Goal: Task Accomplishment & Management: Manage account settings

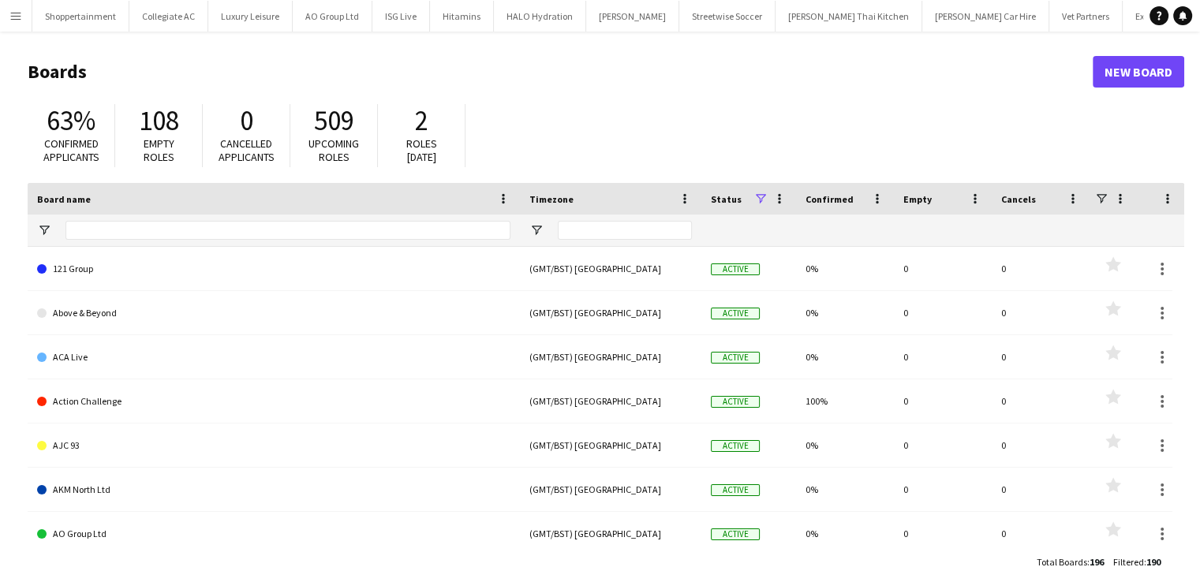
click at [13, 11] on app-icon "Menu" at bounding box center [15, 15] width 13 height 13
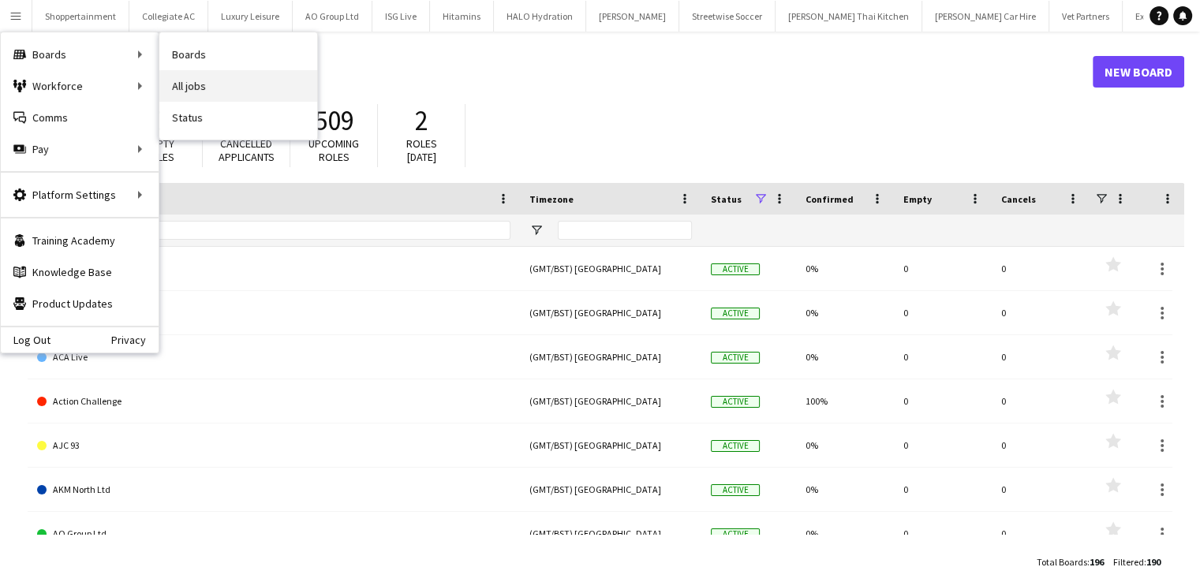
click at [192, 84] on link "All jobs" at bounding box center [238, 86] width 158 height 32
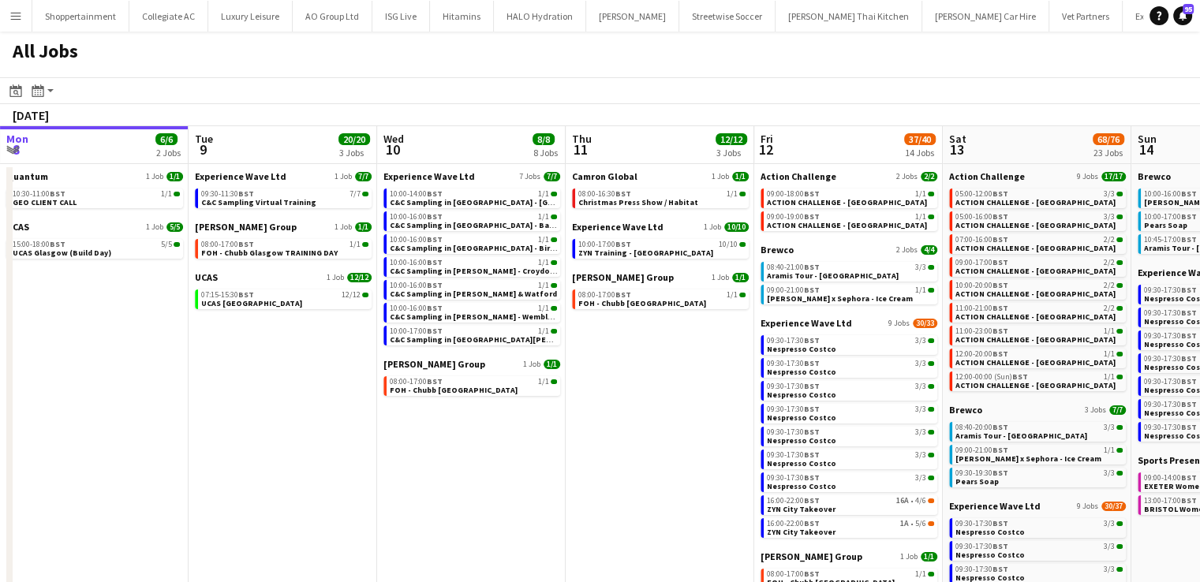
scroll to position [0, 583]
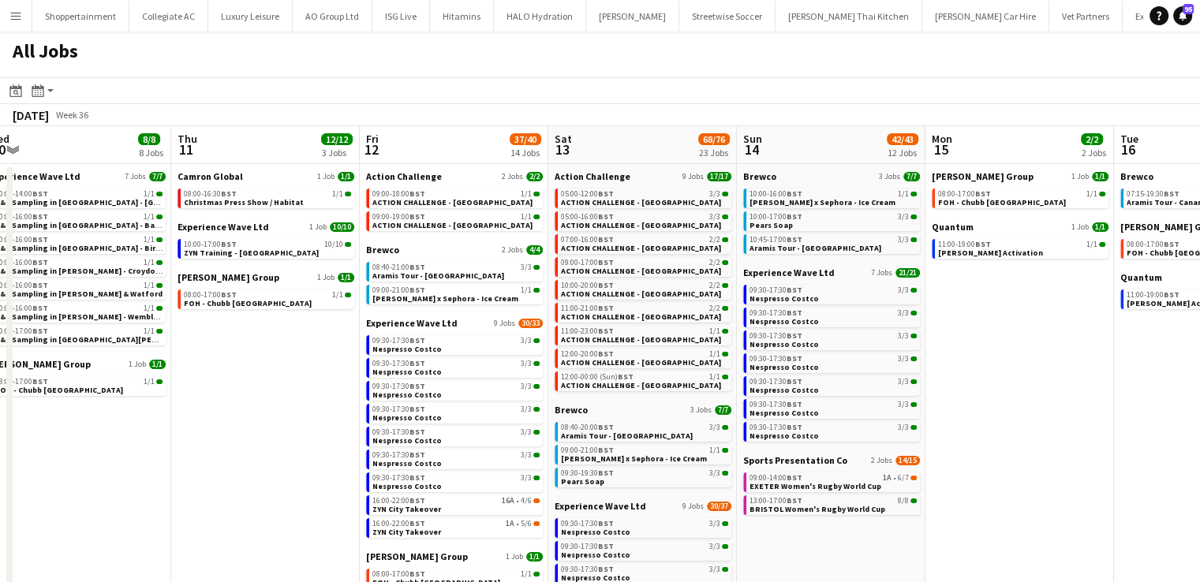
drag, startPoint x: 925, startPoint y: 417, endPoint x: 547, endPoint y: 395, distance: 378.5
click at [547, 395] on app-calendar-viewport "Sun 7 48/48 13 Jobs Mon 8 6/6 2 Jobs Tue 9 20/20 3 Jobs Wed 10 8/8 8 Jobs Thu 1…" at bounding box center [600, 472] width 1200 height 693
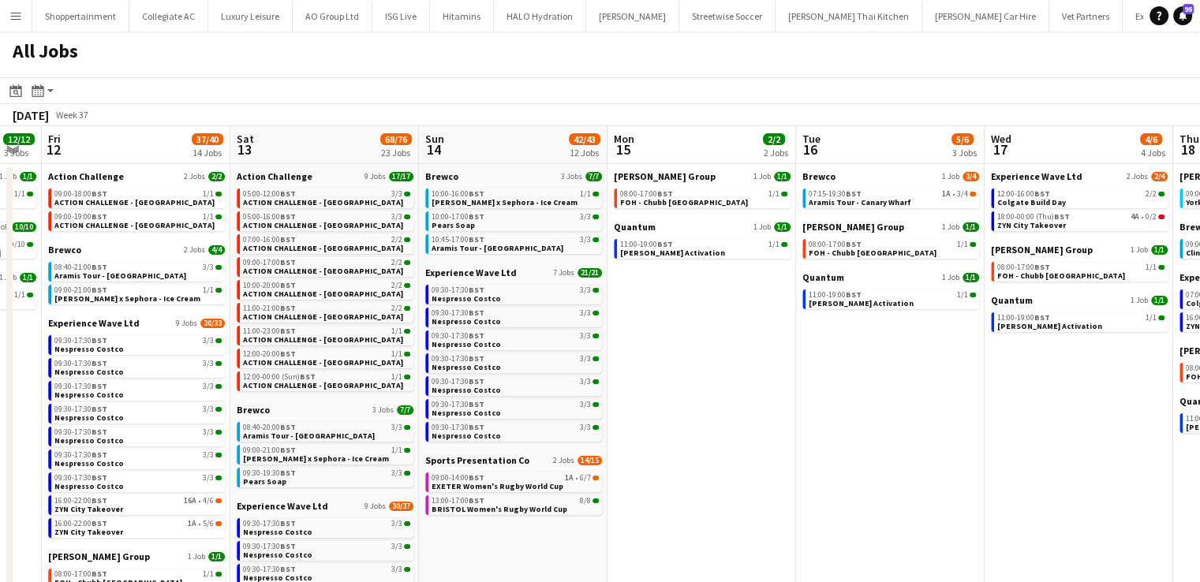
drag, startPoint x: 526, startPoint y: 338, endPoint x: 499, endPoint y: 338, distance: 27.6
click at [372, 349] on app-calendar-viewport "Tue 9 20/20 3 Jobs Wed 10 8/8 8 Jobs Thu 11 12/12 3 Jobs Fri 12 37/40 14 Jobs S…" at bounding box center [600, 472] width 1200 height 693
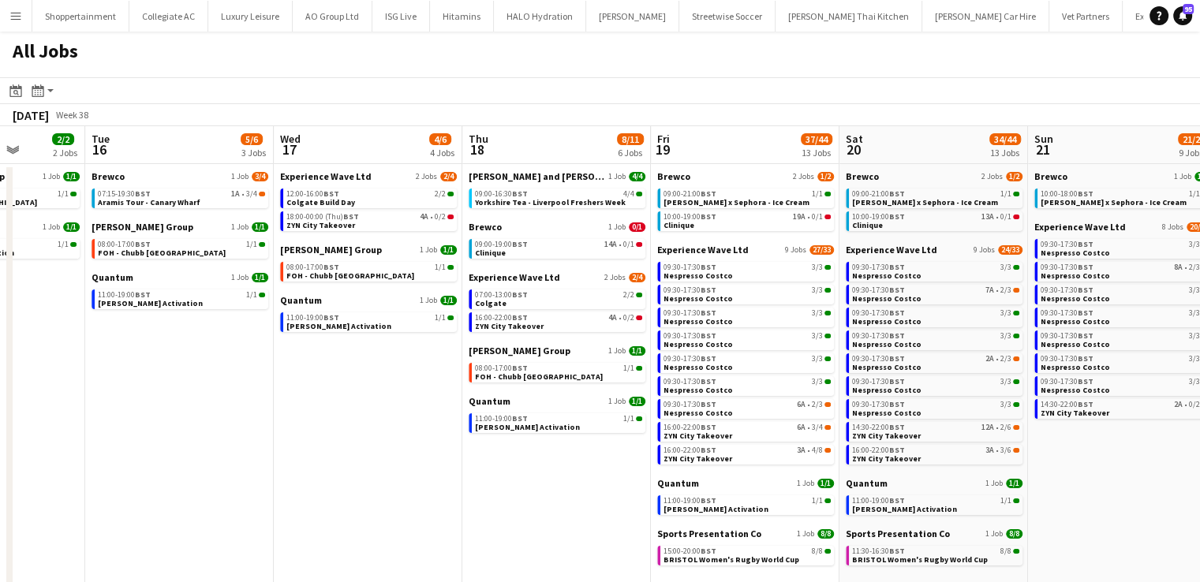
drag, startPoint x: 454, startPoint y: 297, endPoint x: 147, endPoint y: 296, distance: 307.7
click at [147, 296] on app-calendar-viewport "Fri 12 37/40 14 Jobs Sat 13 68/76 23 Jobs Sun 14 42/43 12 Jobs Mon 15 2/2 2 Job…" at bounding box center [600, 472] width 1200 height 693
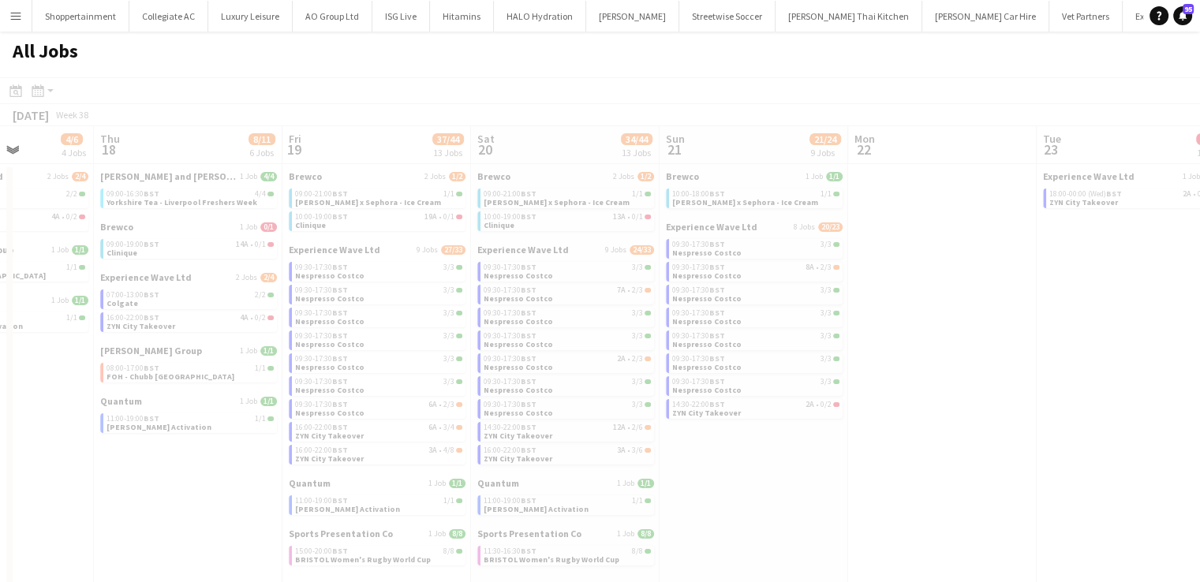
drag, startPoint x: 881, startPoint y: 294, endPoint x: 235, endPoint y: 332, distance: 647.2
click at [235, 332] on app-calendar-viewport "Mon 15 2/2 2 Jobs Tue 16 5/6 3 Jobs Wed 17 4/6 4 Jobs Thu 18 8/11 6 Jobs Fri 19…" at bounding box center [600, 472] width 1200 height 693
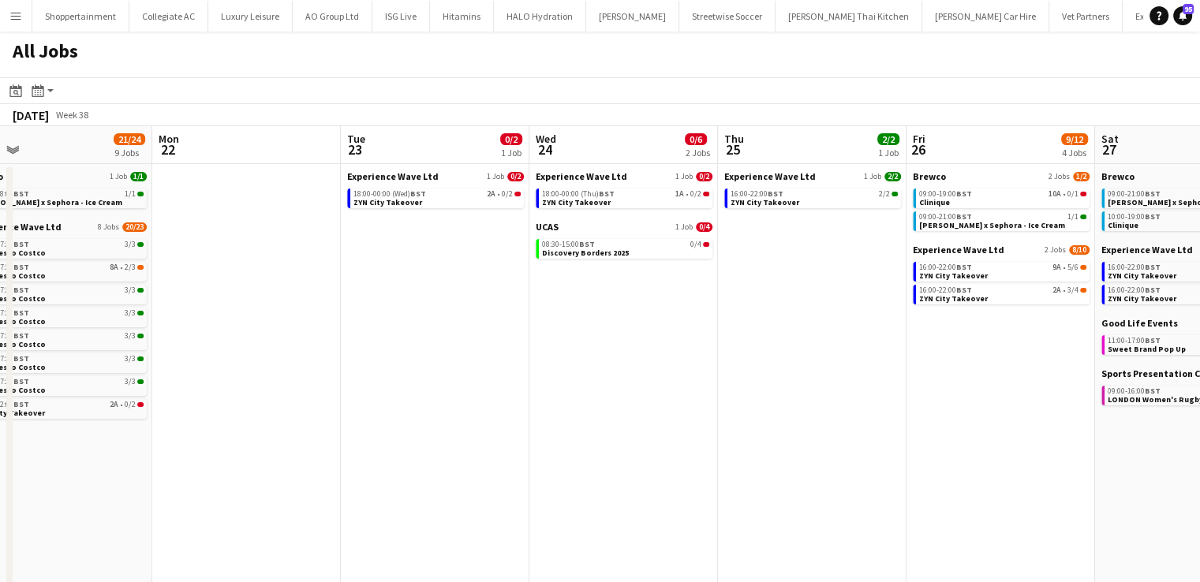
scroll to position [0, 603]
click at [192, 345] on app-calendar-viewport "Thu 18 8/11 6 Jobs Fri 19 37/44 13 Jobs Sat 20 34/44 13 Jobs Sun 21 21/24 9 Job…" at bounding box center [600, 472] width 1200 height 693
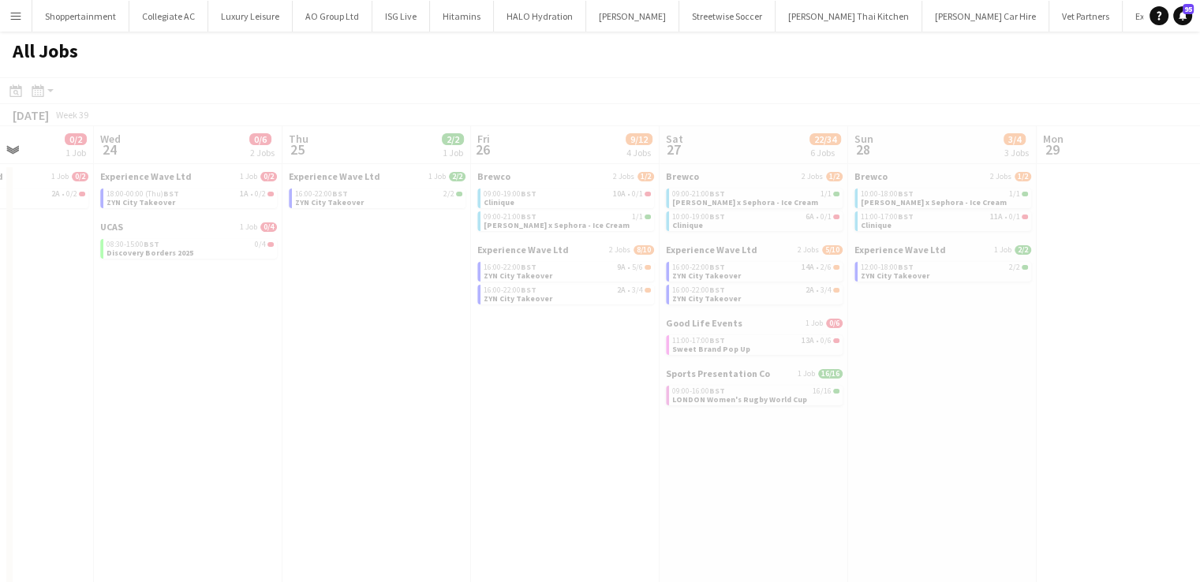
click at [0, 348] on app-calendar-viewport "Sun 21 21/24 9 Jobs Mon 22 Tue 23 0/2 1 Job Wed 24 0/6 2 Jobs Thu 25 2/2 1 Job …" at bounding box center [600, 472] width 1200 height 693
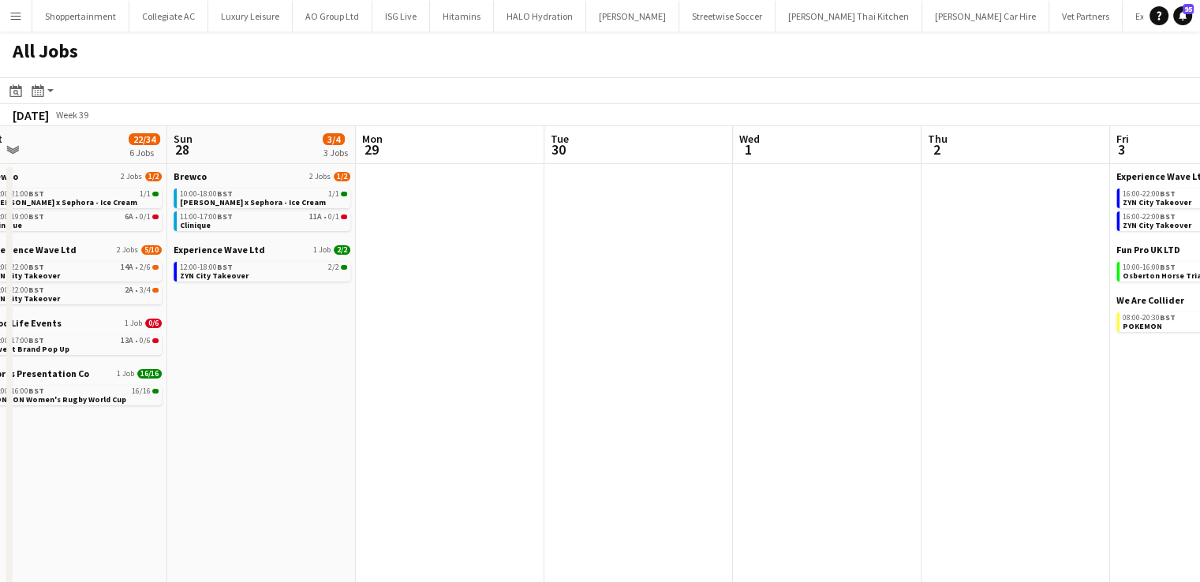
drag, startPoint x: 1056, startPoint y: 323, endPoint x: 452, endPoint y: 332, distance: 604.3
click at [452, 332] on app-calendar-viewport "Wed 24 0/6 2 Jobs Thu 25 2/2 1 Job Fri 26 9/12 4 Jobs Sat 27 22/34 6 Jobs Sun 2…" at bounding box center [600, 472] width 1200 height 693
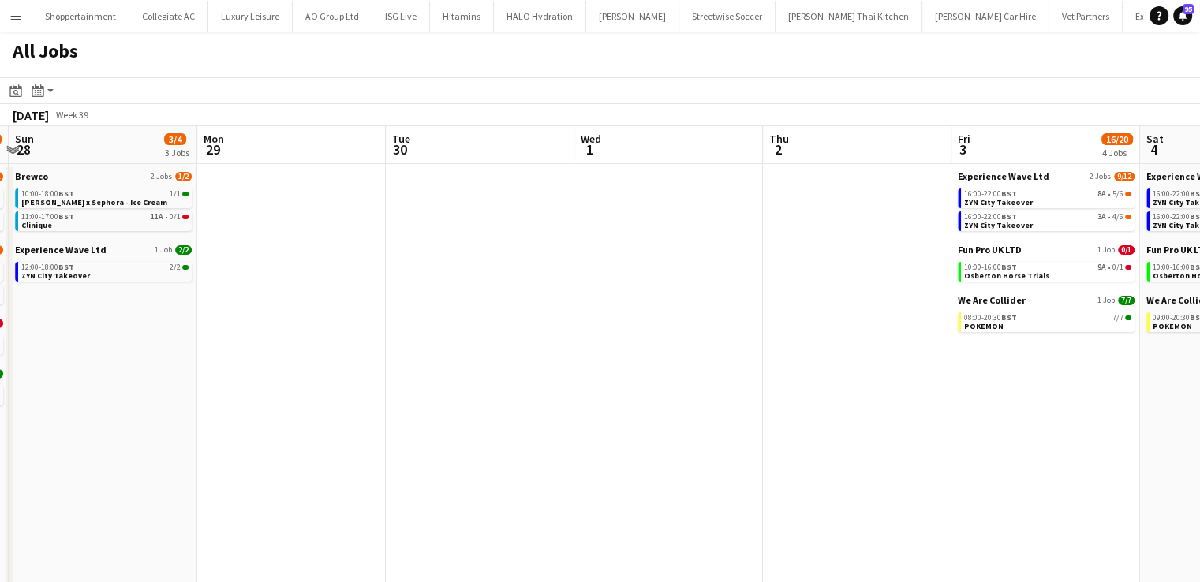
drag, startPoint x: 940, startPoint y: 342, endPoint x: 781, endPoint y: 334, distance: 158.8
click at [254, 318] on app-calendar-viewport "Thu 25 2/2 1 Job Fri 26 9/12 4 Jobs Sat 27 22/34 6 Jobs Sun 28 3/4 3 Jobs Mon 2…" at bounding box center [600, 472] width 1200 height 693
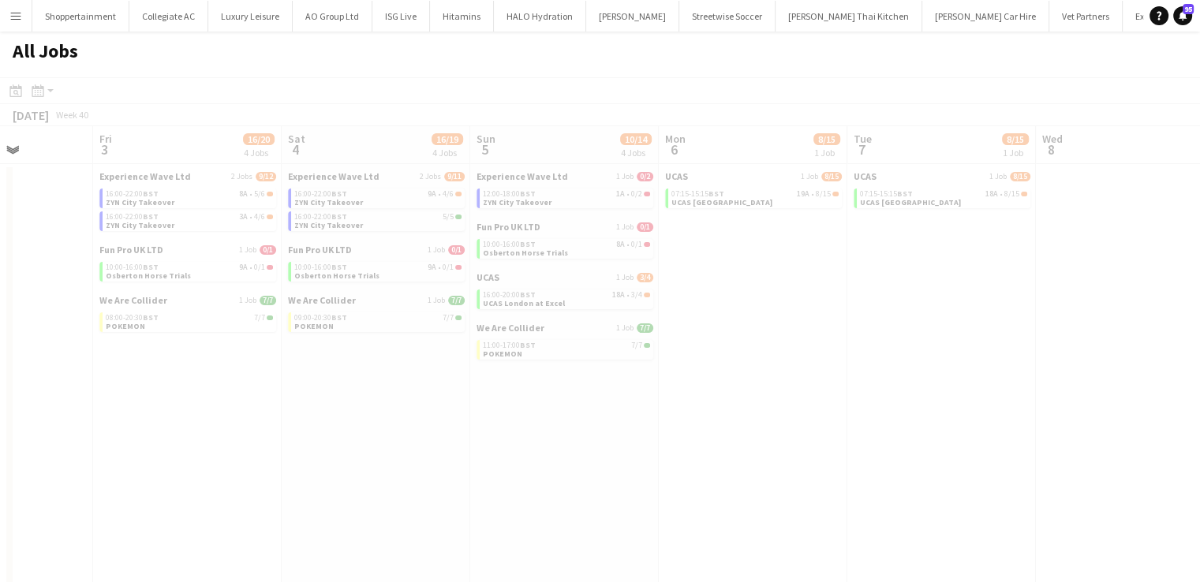
drag, startPoint x: 932, startPoint y: 402, endPoint x: 75, endPoint y: 390, distance: 857.6
click at [9, 390] on div "Tue 30 Wed 1 Thu 2 Fri 3 16/20 4 Jobs Sat 4 16/19 4 Jobs Sun 5 10/14 4 Jobs Mon…" at bounding box center [600, 472] width 1200 height 693
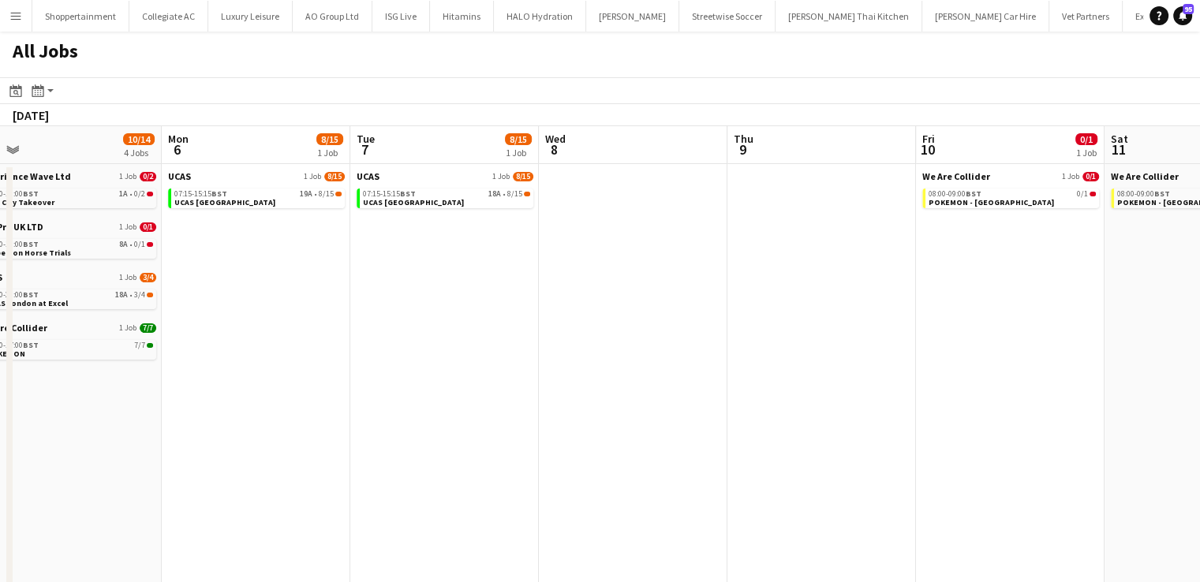
drag, startPoint x: 192, startPoint y: 413, endPoint x: 46, endPoint y: 413, distance: 146.7
click at [0, 435] on app-calendar-viewport "Fri 3 16/20 4 Jobs Sat 4 16/19 4 Jobs Sun 5 10/14 4 Jobs Mon 6 8/15 1 Job Tue 7…" at bounding box center [600, 472] width 1200 height 693
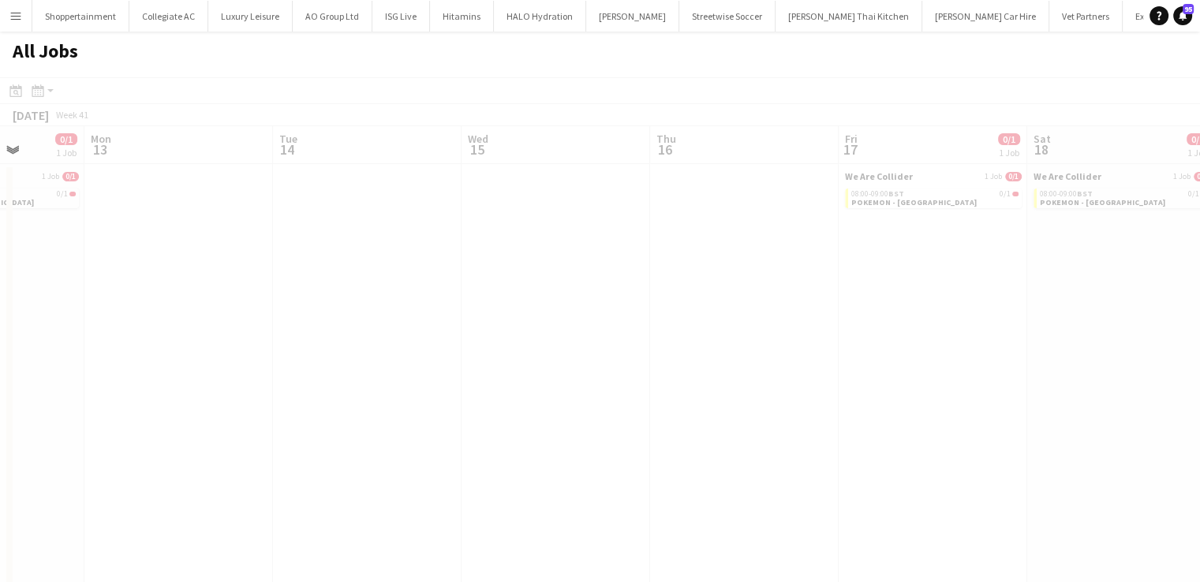
drag, startPoint x: 1011, startPoint y: 447, endPoint x: 0, endPoint y: 416, distance: 1011.0
click at [0, 402] on app-calendar-viewport "Fri 10 0/1 1 Job Sat 11 0/1 1 Job Sun 12 0/1 1 Job Mon 13 Tue 14 Wed 15 Thu 16 …" at bounding box center [600, 472] width 1200 height 693
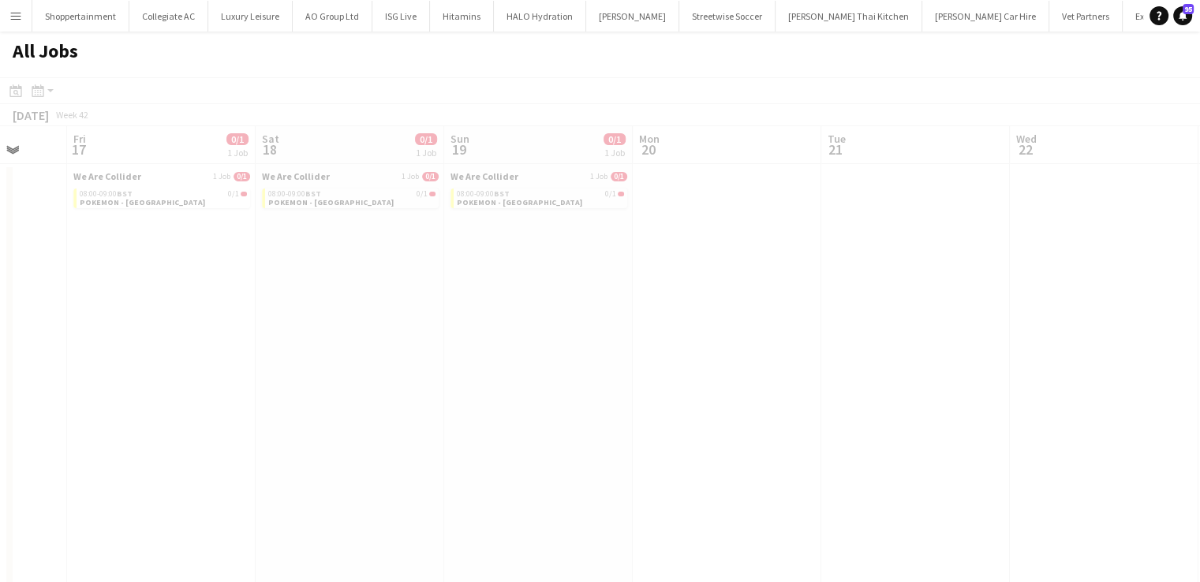
drag, startPoint x: 129, startPoint y: 273, endPoint x: 29, endPoint y: 269, distance: 99.5
click at [0, 266] on app-calendar-viewport "Tue 14 Wed 15 Thu 16 Fri 17 0/1 1 Job Sat 18 0/1 1 Job Sun 19 0/1 1 Job Mon 20 …" at bounding box center [600, 472] width 1200 height 693
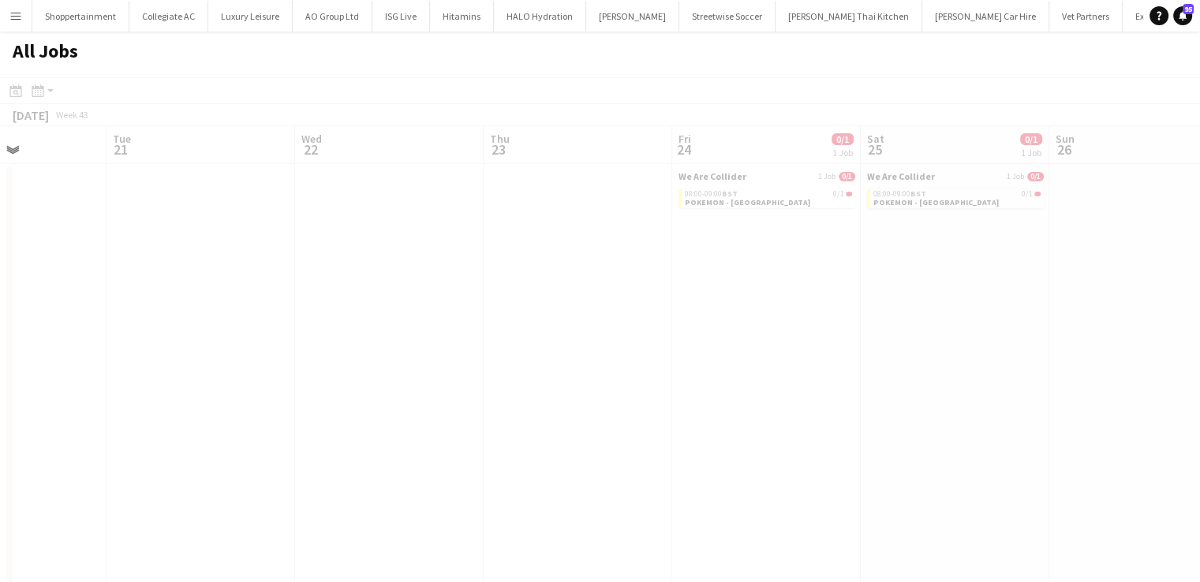
drag, startPoint x: 237, startPoint y: 231, endPoint x: 0, endPoint y: 247, distance: 237.2
click at [0, 247] on app-calendar-viewport "Sat 18 0/1 1 Job Sun 19 0/1 1 Job Mon 20 Tue 21 Wed 22 Thu 23 Fri 24 0/1 1 Job …" at bounding box center [600, 472] width 1200 height 693
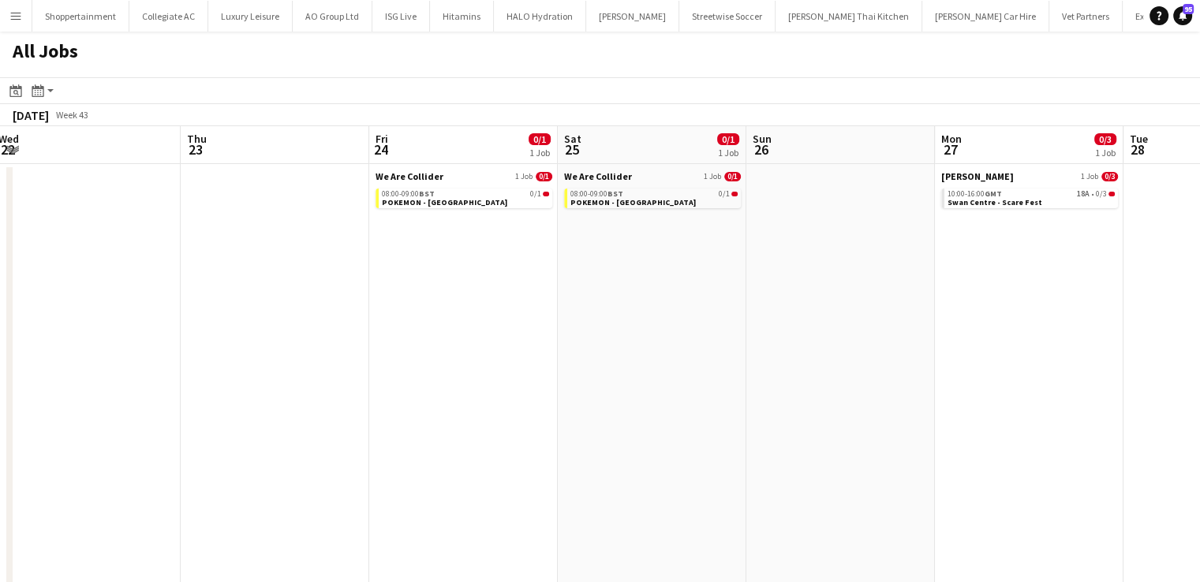
drag, startPoint x: 789, startPoint y: 203, endPoint x: 208, endPoint y: 274, distance: 584.9
click at [0, 387] on app-calendar-viewport "Mon 20 Tue 21 Wed 22 Thu 23 Fri 24 0/1 1 Job Sat 25 0/1 1 Job Sun 26 Mon 27 0/3…" at bounding box center [600, 472] width 1200 height 693
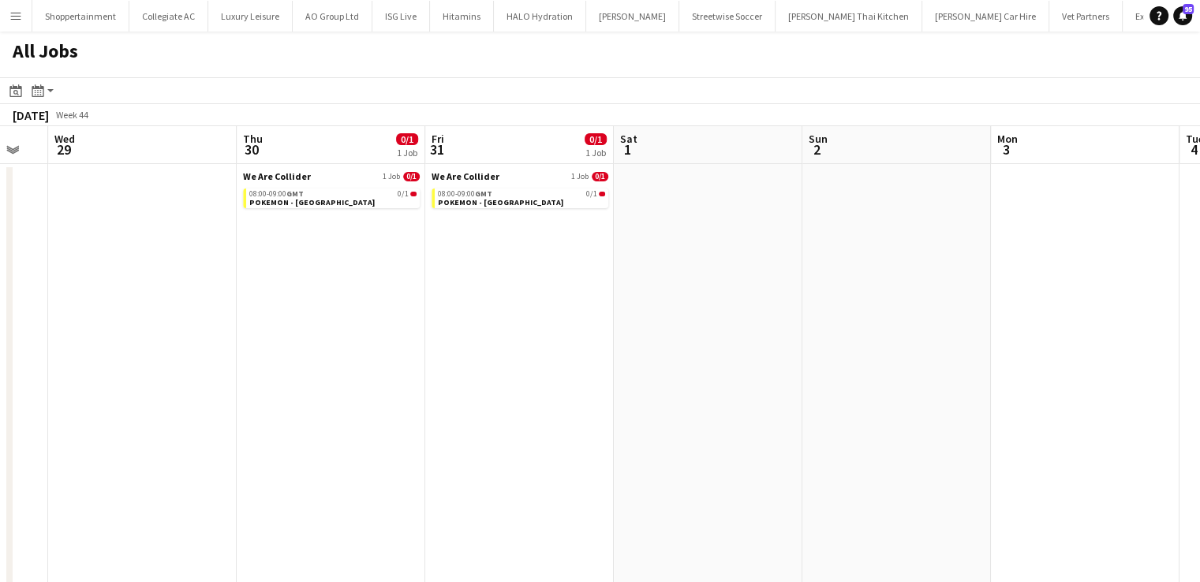
click at [0, 542] on app-calendar-viewport "Sat 25 0/1 1 Job Sun 26 Mon 27 0/3 1 Job Tue 28 Wed 29 Thu 30 0/1 1 Job Fri 31 …" at bounding box center [600, 472] width 1200 height 693
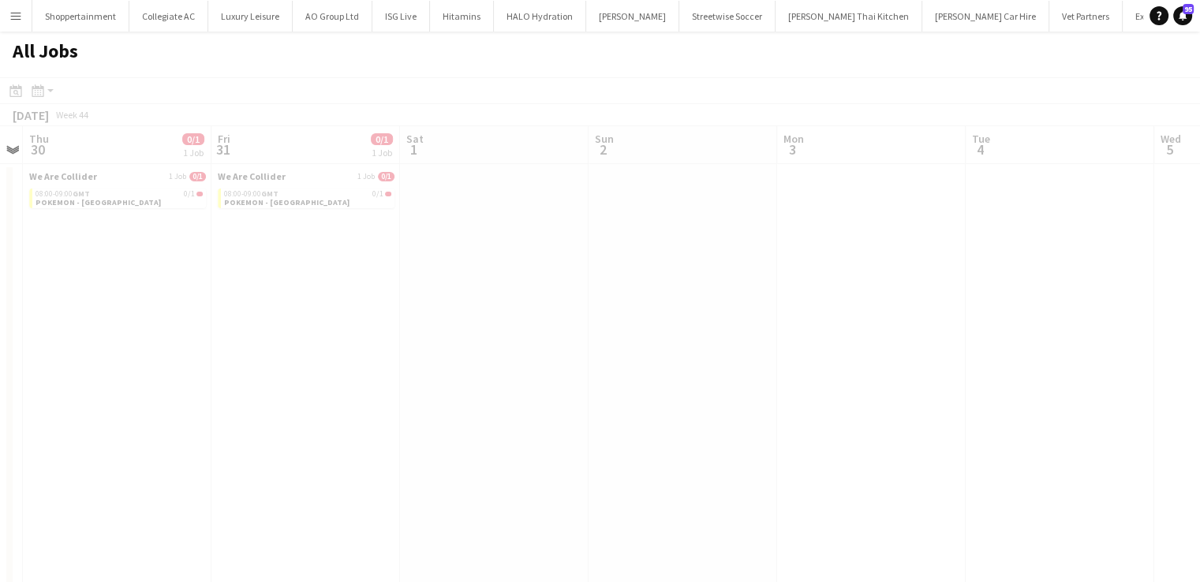
click at [0, 496] on app-calendar-viewport "Mon 27 0/3 1 Job Tue 28 Wed 29 Thu 30 0/1 1 Job Fri 31 0/1 1 Job Sat 1 Sun 2 Mo…" at bounding box center [600, 472] width 1200 height 693
drag, startPoint x: 686, startPoint y: 385, endPoint x: 0, endPoint y: 364, distance: 686.7
click at [0, 364] on app-calendar-viewport "Sat 1 Sun 2 Mon 3 Tue 4 Wed 5 Thu 6 Fri 7 Sat 8 Sun 9 Mon 10 Tue 11 Wed 12" at bounding box center [600, 472] width 1200 height 693
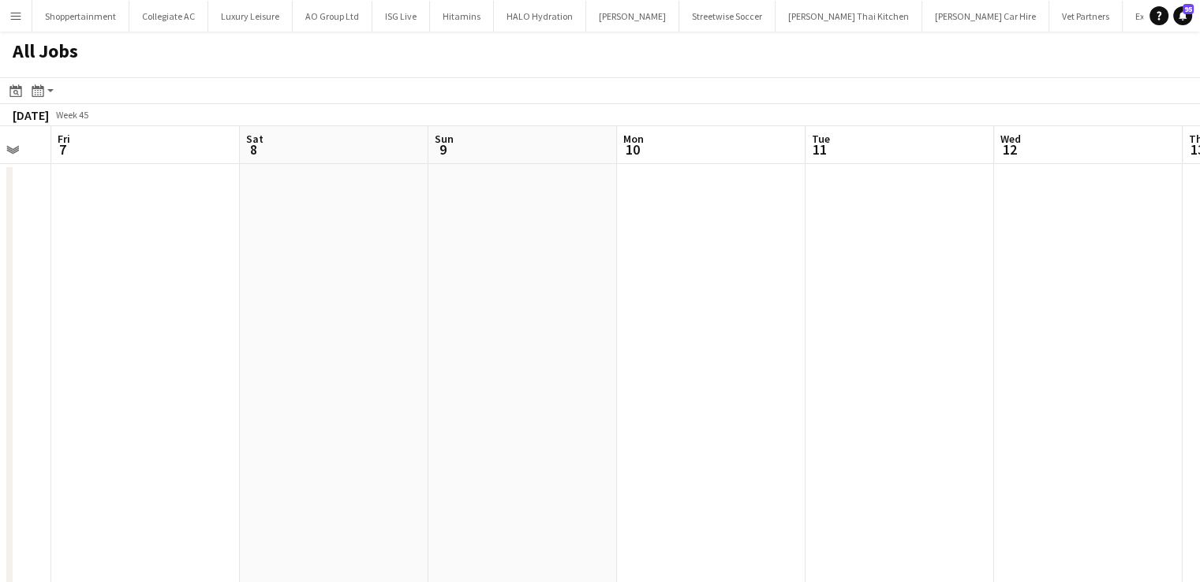
scroll to position [0, 532]
drag, startPoint x: 328, startPoint y: 209, endPoint x: 183, endPoint y: 219, distance: 145.5
click at [183, 219] on app-calendar-viewport "Tue 4 Wed 5 Thu 6 Fri 7 Sat 8 Sun 9 Mon 10 Tue 11 Wed 12 Thu 13 Fri 14 Sat 15 0…" at bounding box center [600, 472] width 1200 height 693
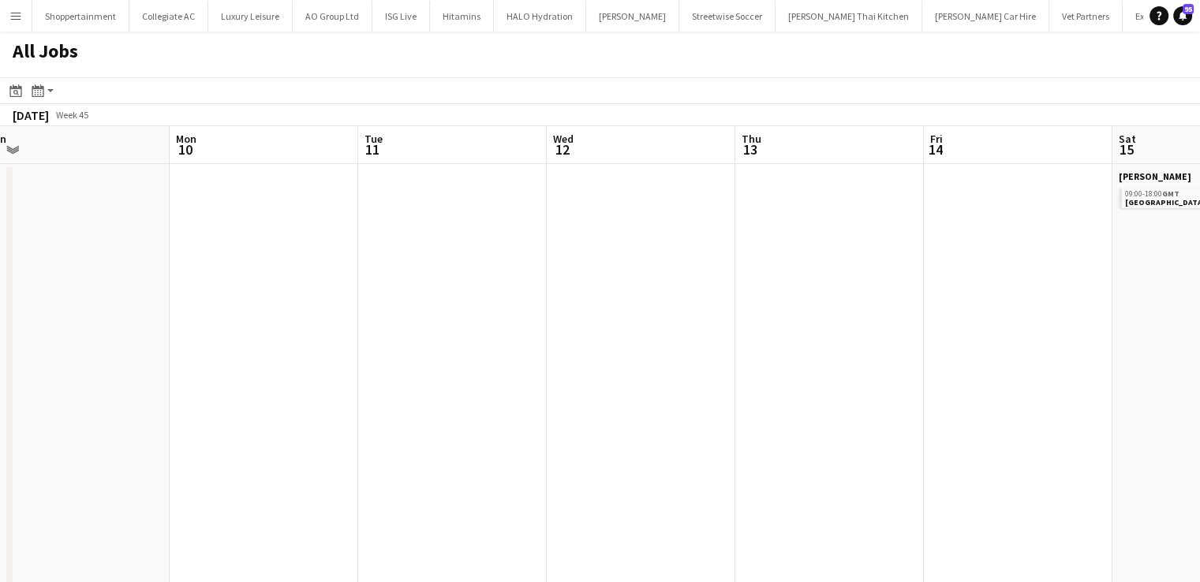
drag, startPoint x: 420, startPoint y: 413, endPoint x: 0, endPoint y: 381, distance: 420.9
click at [0, 381] on app-calendar-viewport "Fri 7 Sat 8 Sun 9 Mon 10 Tue 11 Wed 12 Thu 13 Fri 14 Sat 15 0/12 1 Job Sun 16 M…" at bounding box center [600, 472] width 1200 height 693
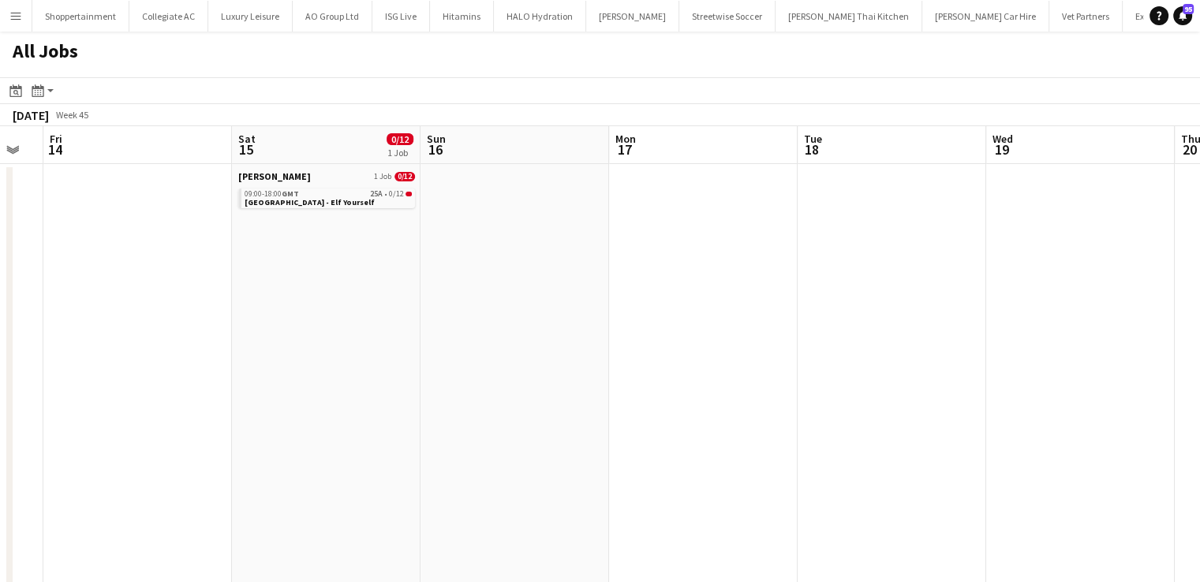
drag, startPoint x: 18, startPoint y: 395, endPoint x: 0, endPoint y: 368, distance: 32.4
click at [0, 368] on app-calendar-viewport "Mon 10 Tue 11 Wed 12 Thu 13 Fri 14 Sat 15 0/12 1 Job Sun 16 Mon 17 Tue 18 Wed 1…" at bounding box center [600, 472] width 1200 height 693
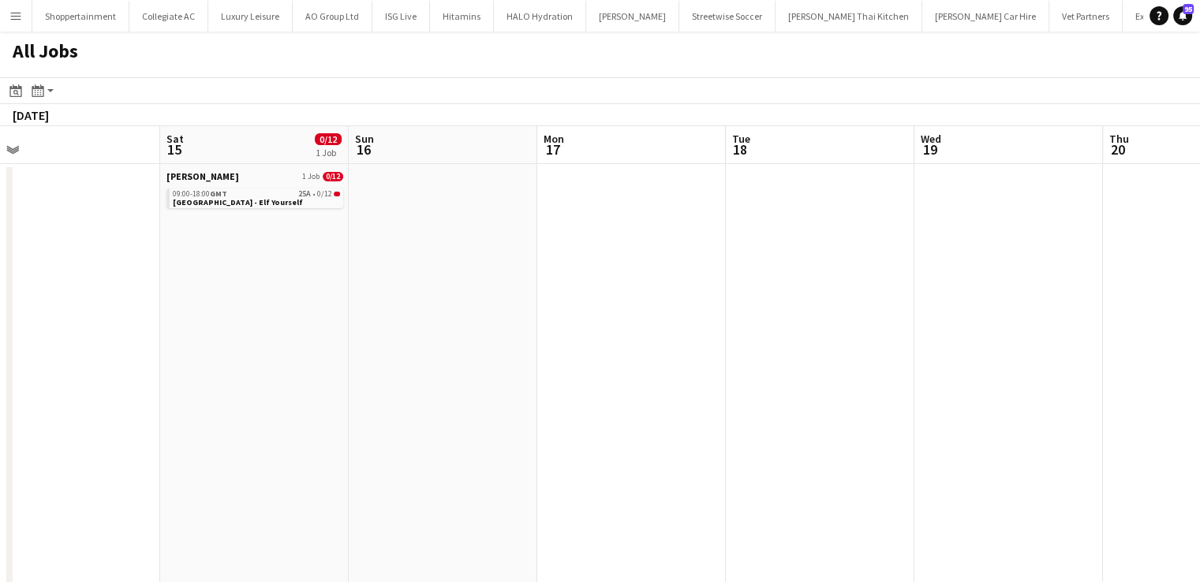
scroll to position [0, 387]
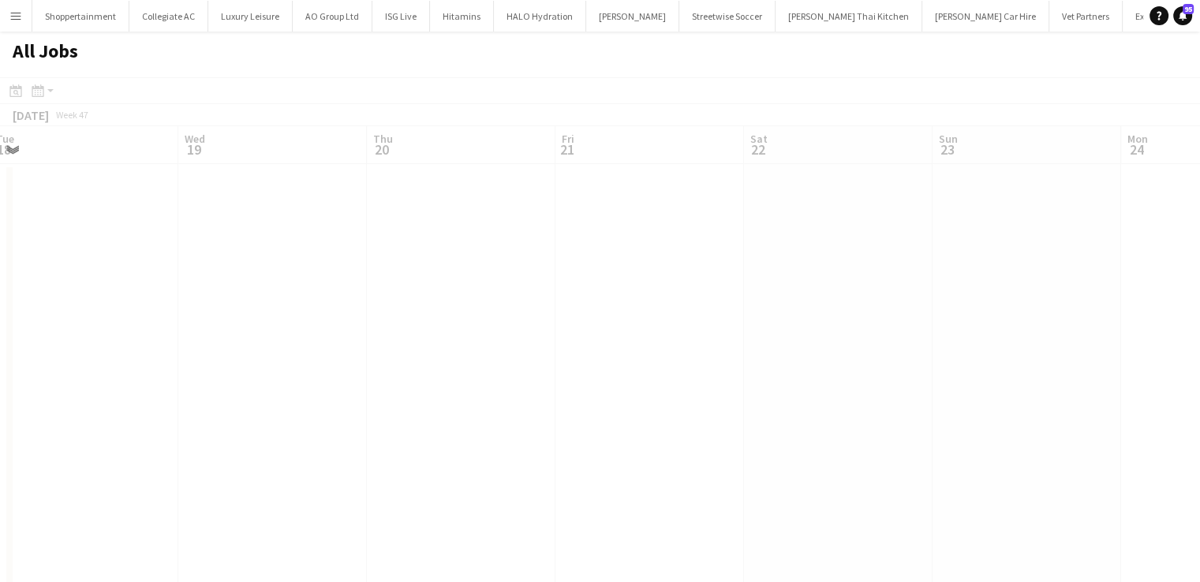
drag, startPoint x: 943, startPoint y: 348, endPoint x: 136, endPoint y: 359, distance: 807.1
click at [22, 339] on app-calendar-viewport "Sun 16 Mon 17 Tue 18 Wed 19 Thu 20 Fri 21 Sat 22 Sun 23 Mon 24 Tue 25 Wed 26 27…" at bounding box center [600, 472] width 1200 height 693
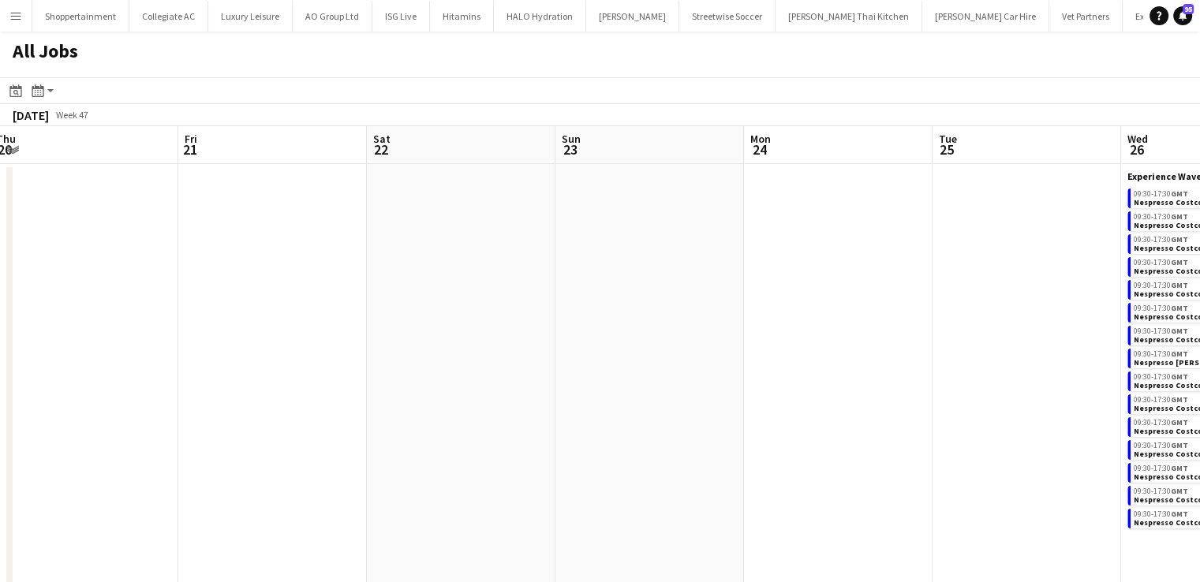
scroll to position [0, 734]
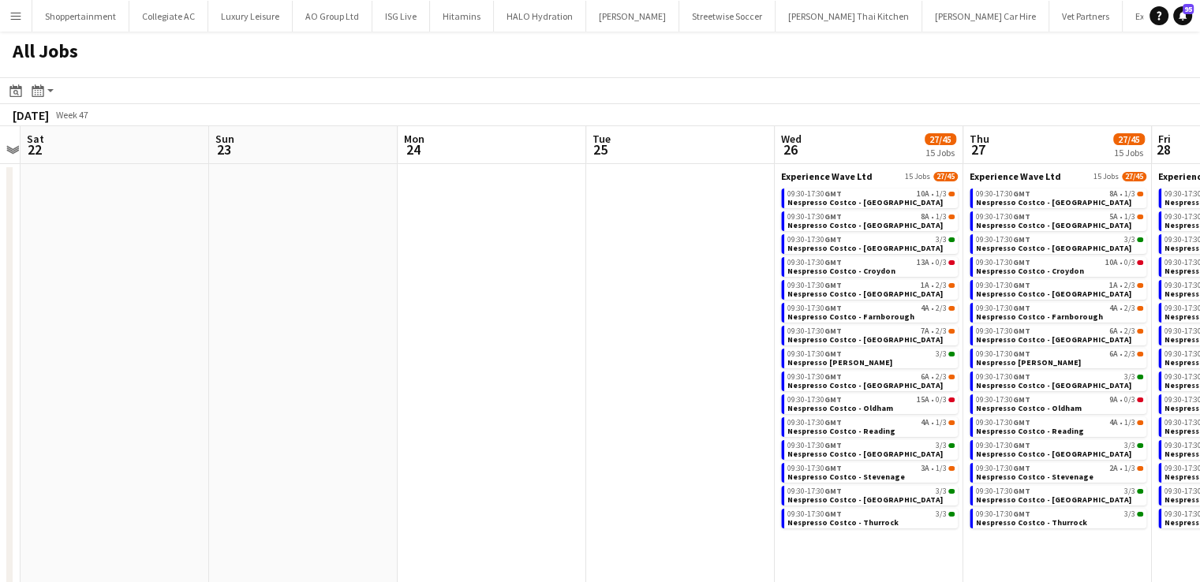
drag, startPoint x: 723, startPoint y: 353, endPoint x: 0, endPoint y: 266, distance: 728.7
click at [0, 266] on app-calendar-viewport "Tue 18 Wed 19 Thu 20 Fri 21 Sat 22 Sun 23 Mon 24 Tue 25 Wed 26 27/45 15 Jobs Th…" at bounding box center [600, 472] width 1200 height 693
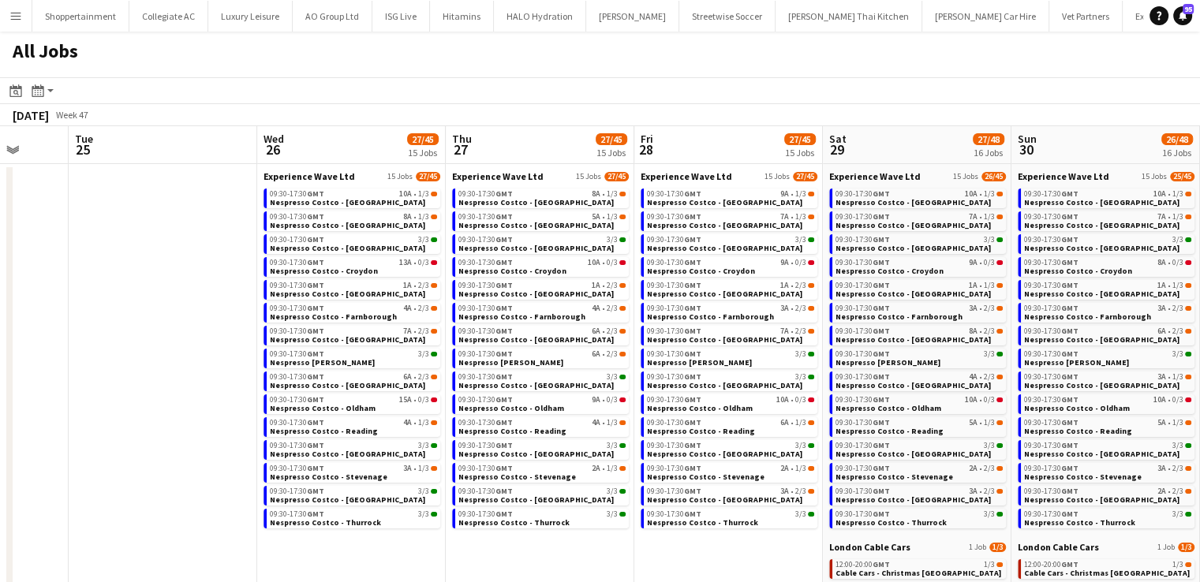
drag, startPoint x: 617, startPoint y: 252, endPoint x: 25, endPoint y: 251, distance: 591.7
click at [0, 251] on app-calendar-viewport "Sat 22 Sun 23 Mon 24 Tue 25 Wed 26 27/45 15 Jobs Thu 27 27/45 15 Jobs Fri 28 27…" at bounding box center [600, 472] width 1200 height 693
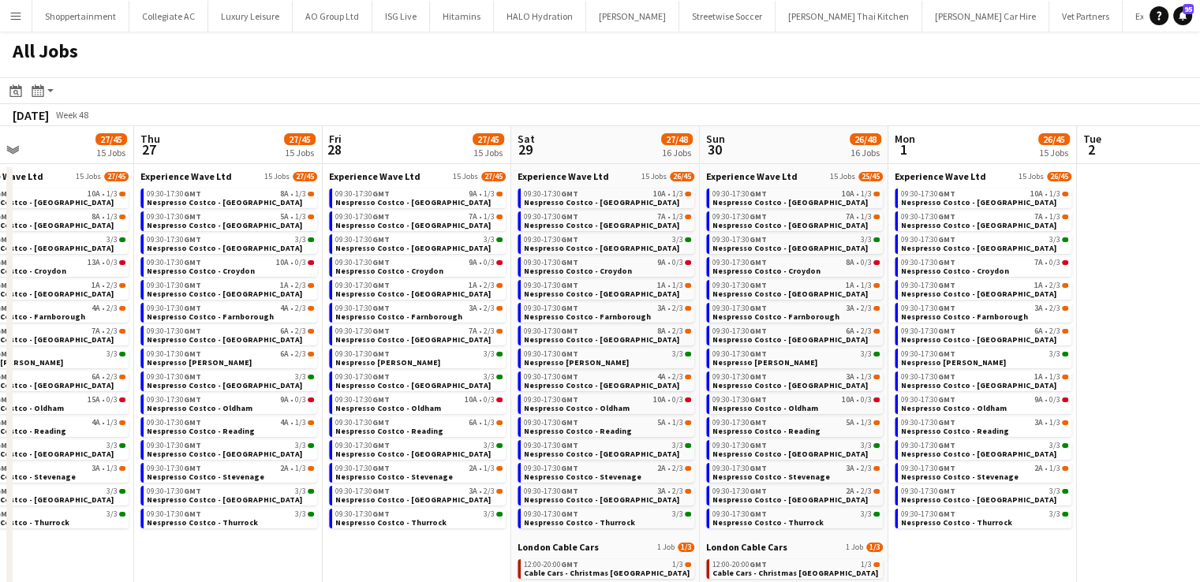
scroll to position [0, 622]
drag, startPoint x: 839, startPoint y: 319, endPoint x: 707, endPoint y: 333, distance: 133.3
click at [707, 333] on app-calendar-viewport "Sun 23 Mon 24 Tue 25 Wed 26 27/45 15 Jobs Thu 27 27/45 15 Jobs Fri 28 27/45 15 …" at bounding box center [600, 472] width 1200 height 693
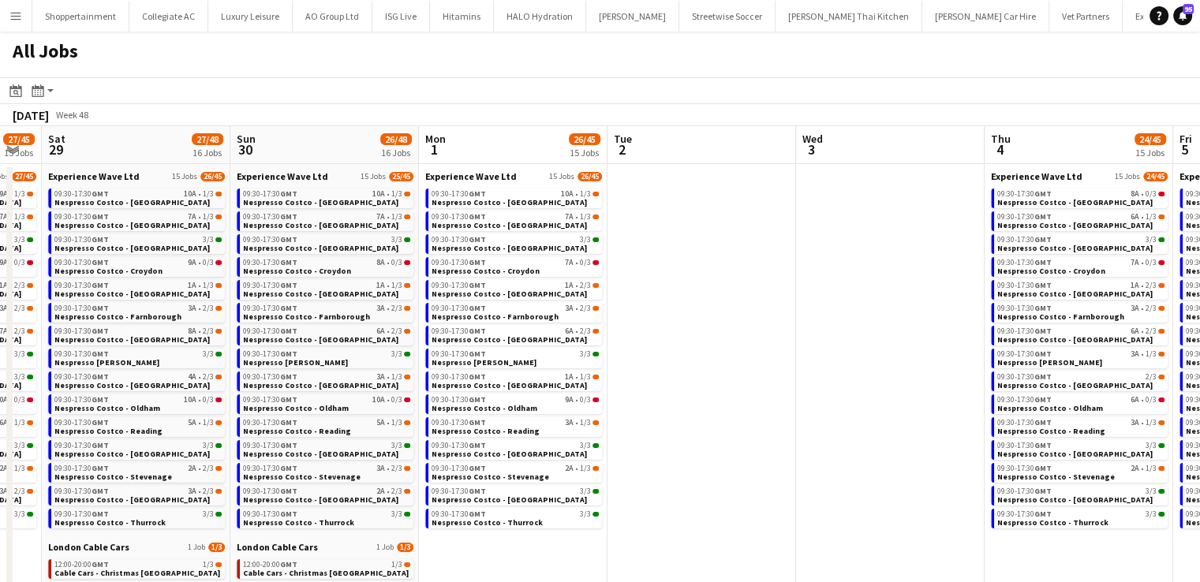
drag, startPoint x: 760, startPoint y: 319, endPoint x: 508, endPoint y: 335, distance: 252.9
click at [508, 335] on app-calendar-viewport "Tue 25 Wed 26 27/45 15 Jobs Thu 27 27/45 15 Jobs Fri 28 27/45 15 Jobs Sat 29 27…" at bounding box center [600, 472] width 1200 height 693
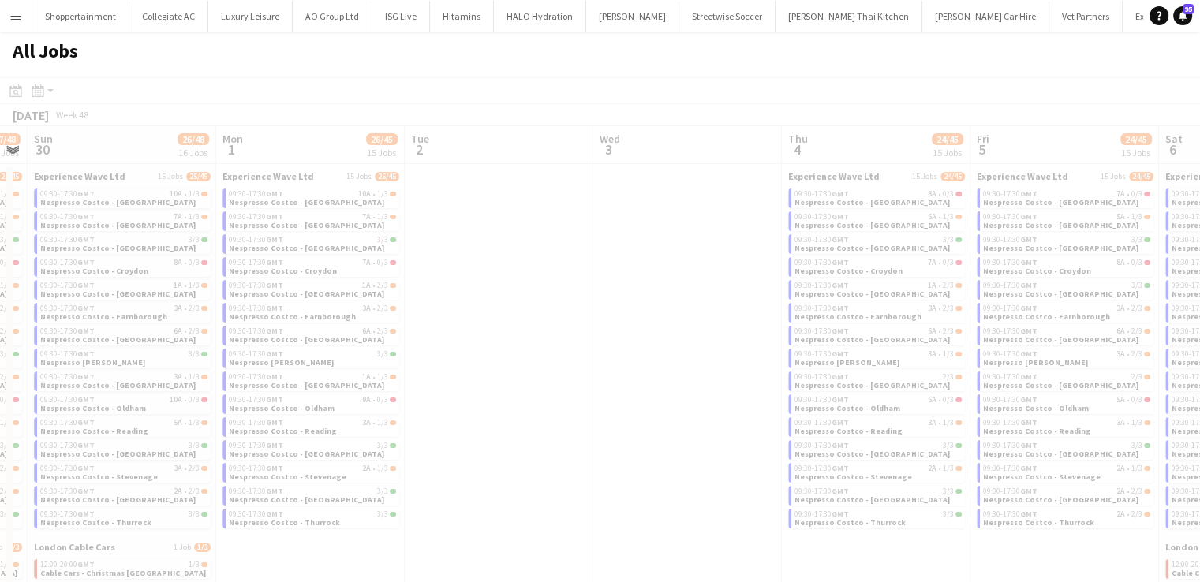
drag, startPoint x: 787, startPoint y: 308, endPoint x: 584, endPoint y: 290, distance: 203.6
click at [454, 283] on app-calendar-viewport "Thu 27 27/45 15 Jobs Fri 28 27/45 15 Jobs Sat 29 27/48 16 Jobs Sun 30 26/48 16 …" at bounding box center [600, 472] width 1200 height 693
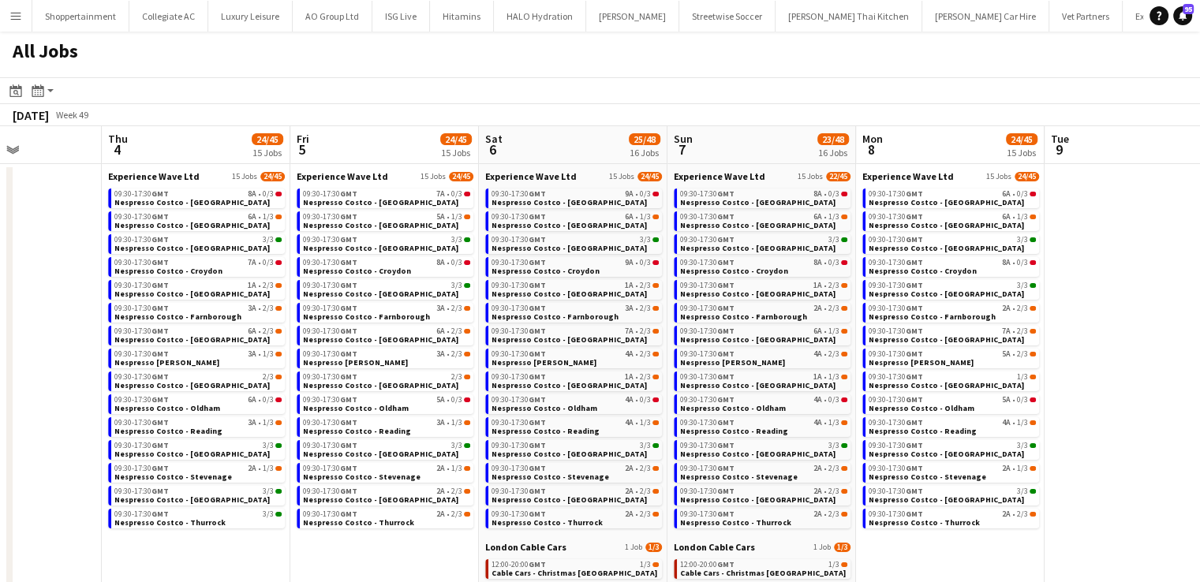
scroll to position [0, 572]
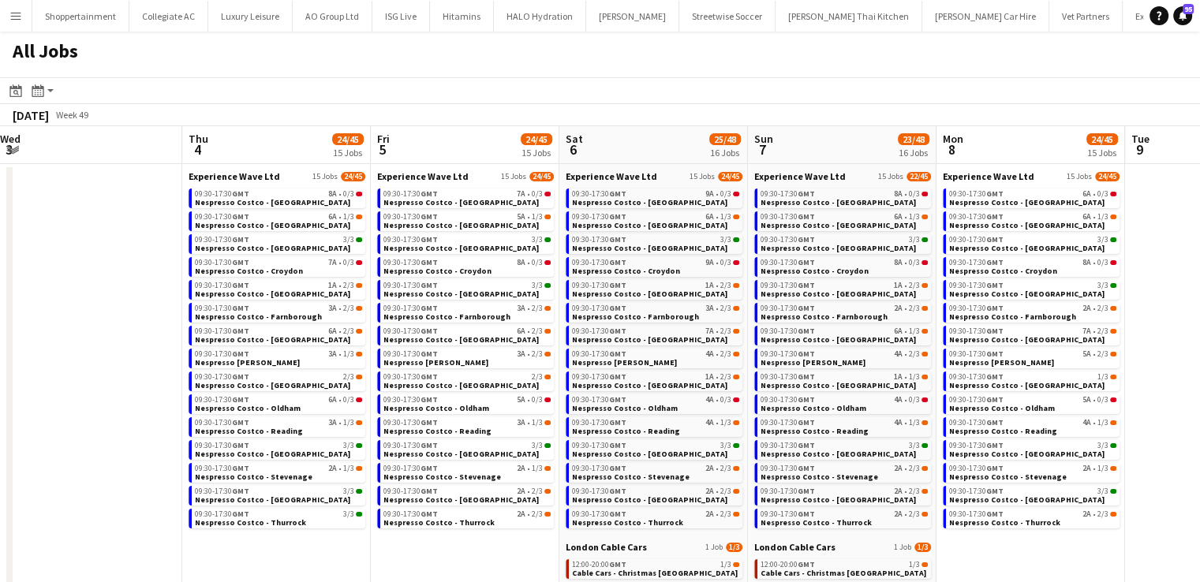
drag, startPoint x: 600, startPoint y: 282, endPoint x: 0, endPoint y: 301, distance: 599.8
click at [0, 301] on app-calendar-viewport "Sun 30 26/48 16 Jobs Mon 1 26/45 15 Jobs Tue 2 Wed 3 Thu 4 24/45 15 Jobs Fri 5 …" at bounding box center [600, 472] width 1200 height 693
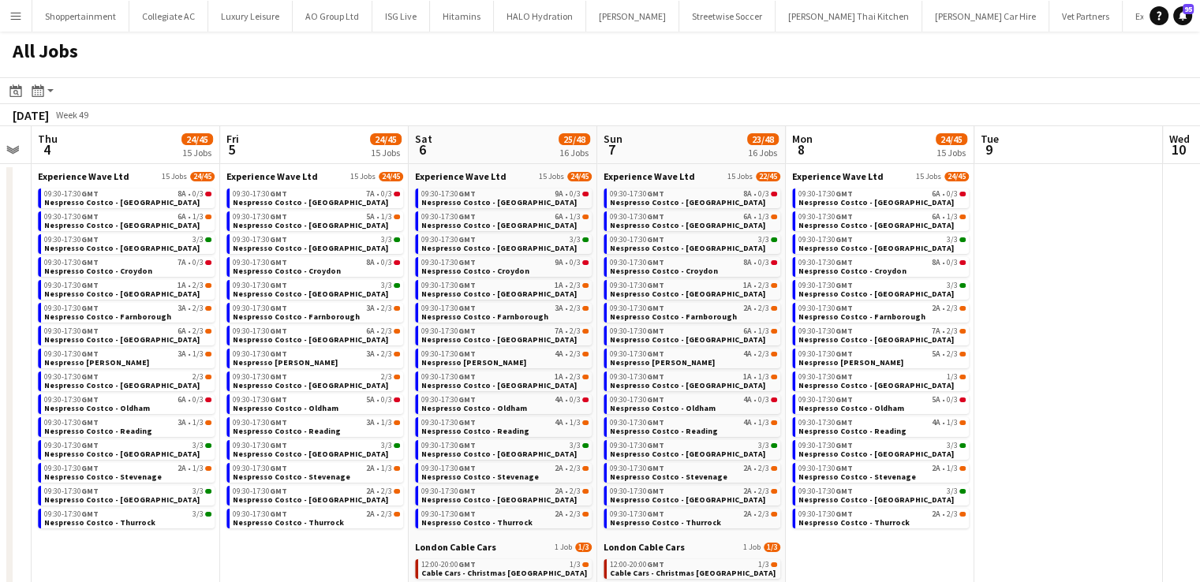
scroll to position [0, 379]
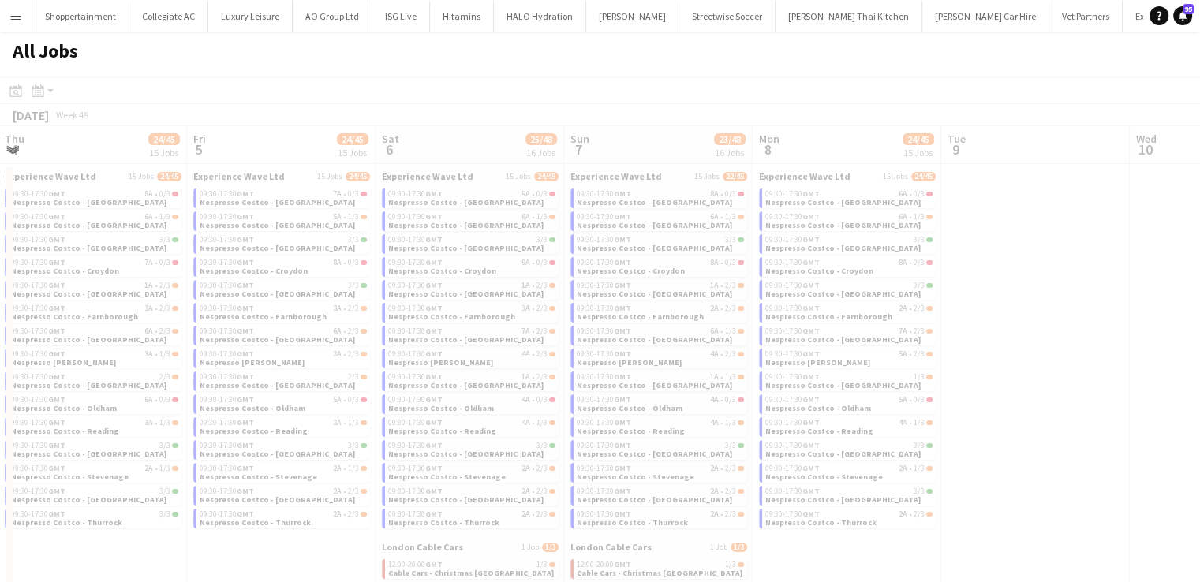
drag, startPoint x: 1153, startPoint y: 282, endPoint x: 874, endPoint y: 301, distance: 279.1
click at [874, 301] on app-calendar-viewport "Tue 2 Wed 3 Thu 4 24/45 15 Jobs Fri 5 24/45 15 Jobs Sat 6 25/48 16 Jobs Sun 7 2…" at bounding box center [600, 472] width 1200 height 693
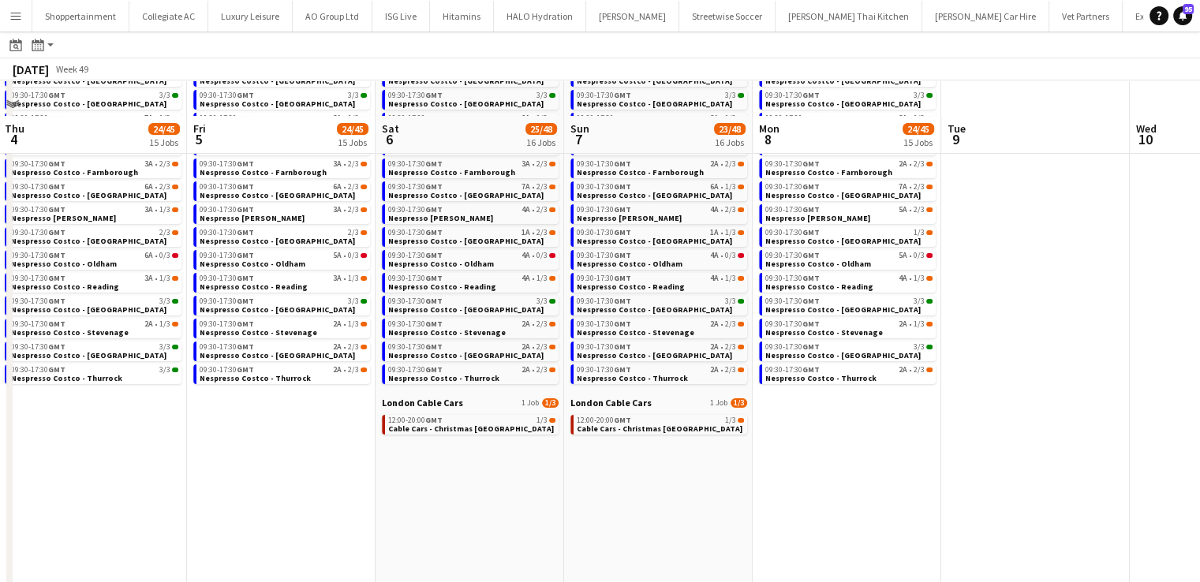
scroll to position [213, 0]
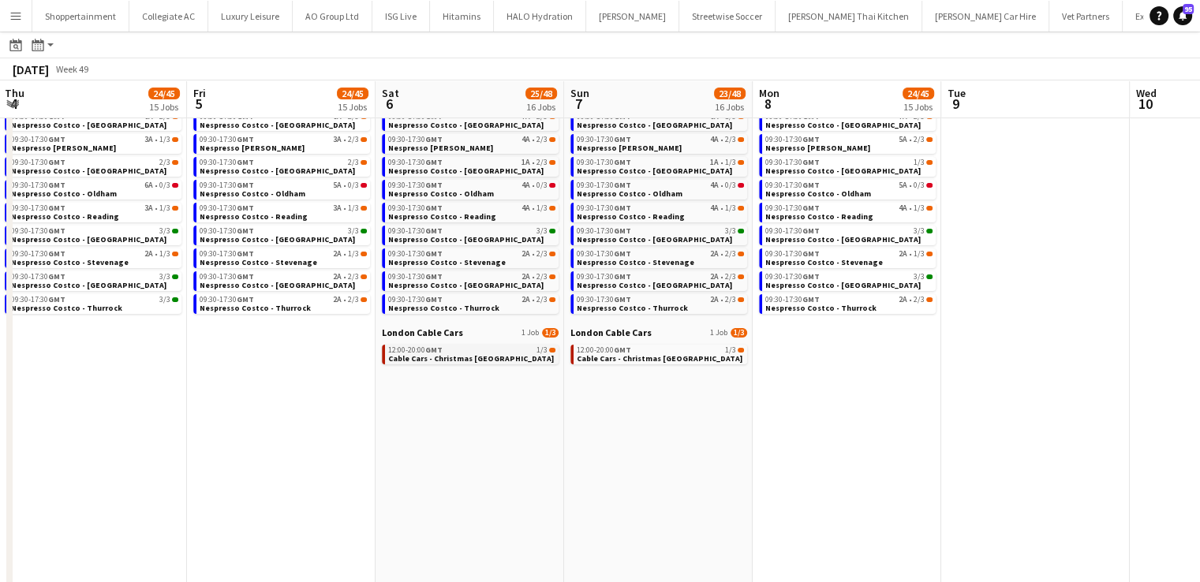
click at [450, 361] on span "Cable Cars - Christmas Santas Grotto" at bounding box center [471, 358] width 166 height 10
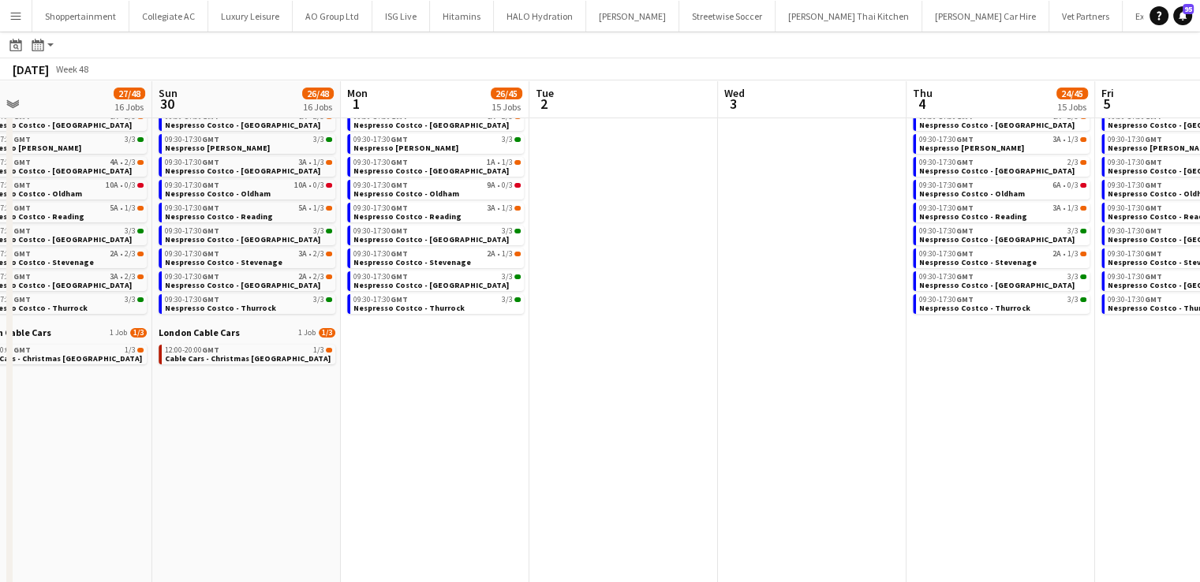
scroll to position [0, 488]
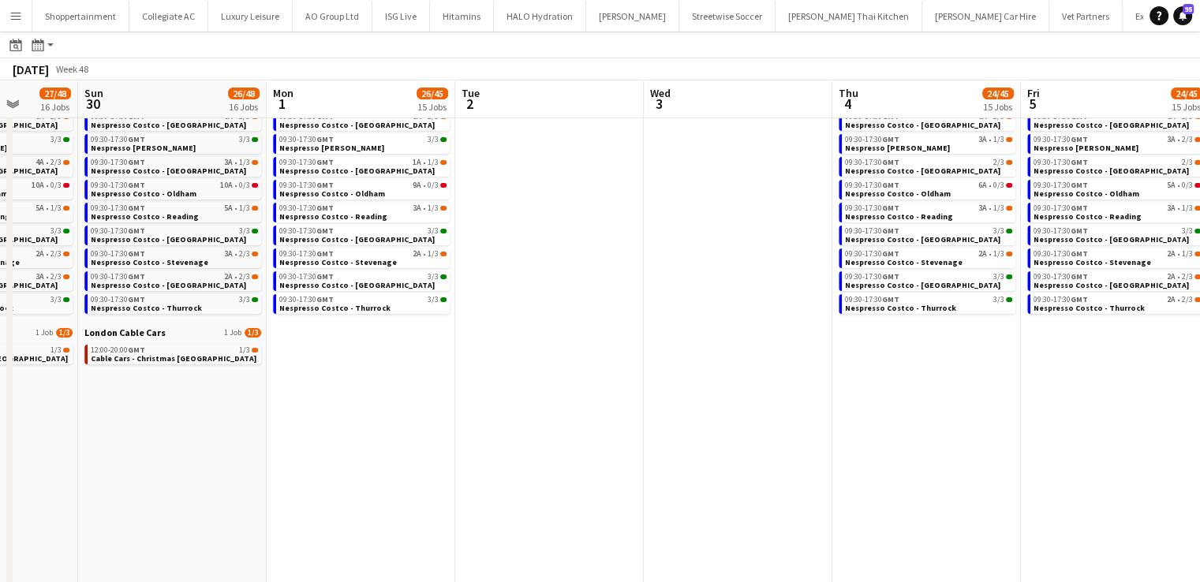
drag, startPoint x: 293, startPoint y: 452, endPoint x: 1211, endPoint y: 514, distance: 919.5
click at [1200, 514] on html "Menu Boards Boards Boards All jobs Status Workforce Workforce My Workforce Recr…" at bounding box center [600, 196] width 1200 height 818
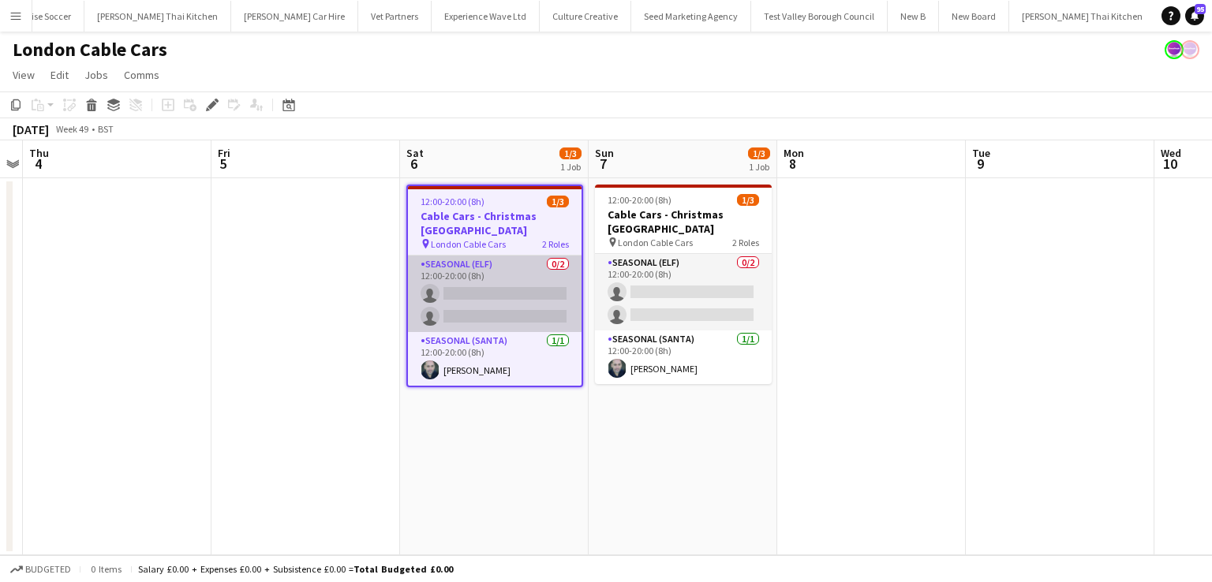
click at [508, 266] on app-card-role "Seasonal (Elf) 0/2 12:00-20:00 (8h) single-neutral-actions single-neutral-actio…" at bounding box center [495, 294] width 174 height 77
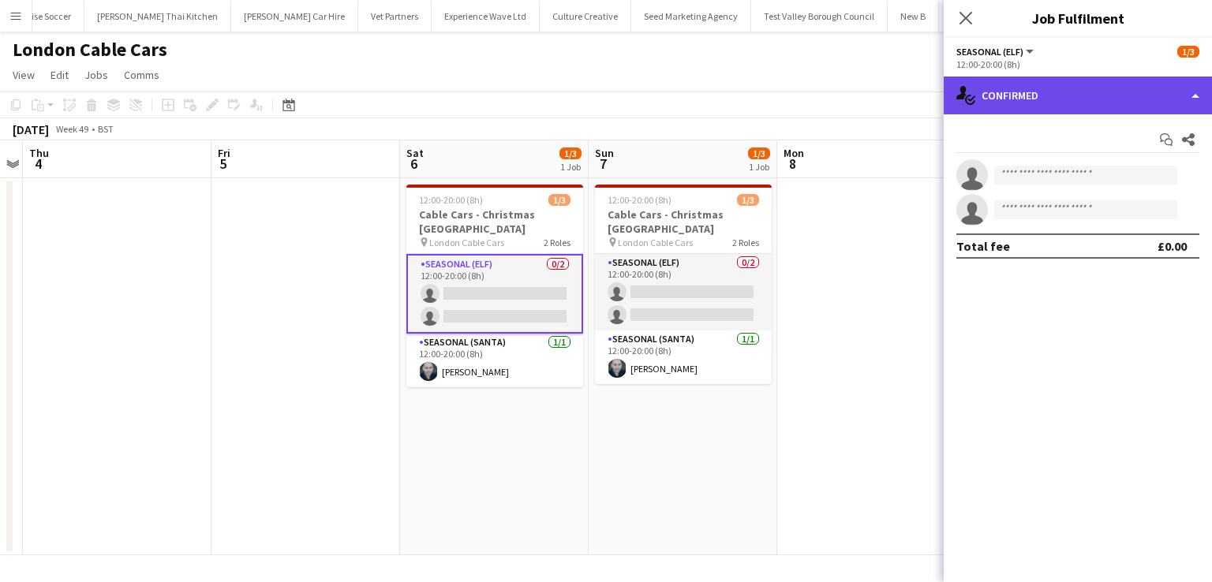
click at [1190, 92] on div "single-neutral-actions-check-2 Confirmed" at bounding box center [1077, 96] width 268 height 38
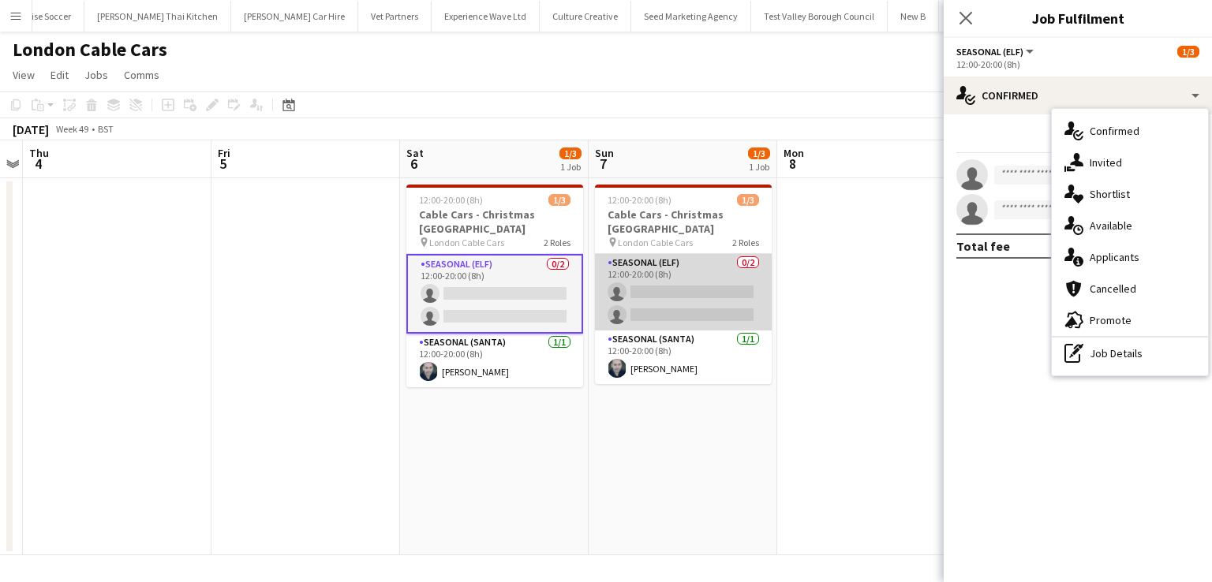
click at [694, 271] on app-card-role "Seasonal (Elf) 0/2 12:00-20:00 (8h) single-neutral-actions single-neutral-actio…" at bounding box center [683, 292] width 177 height 77
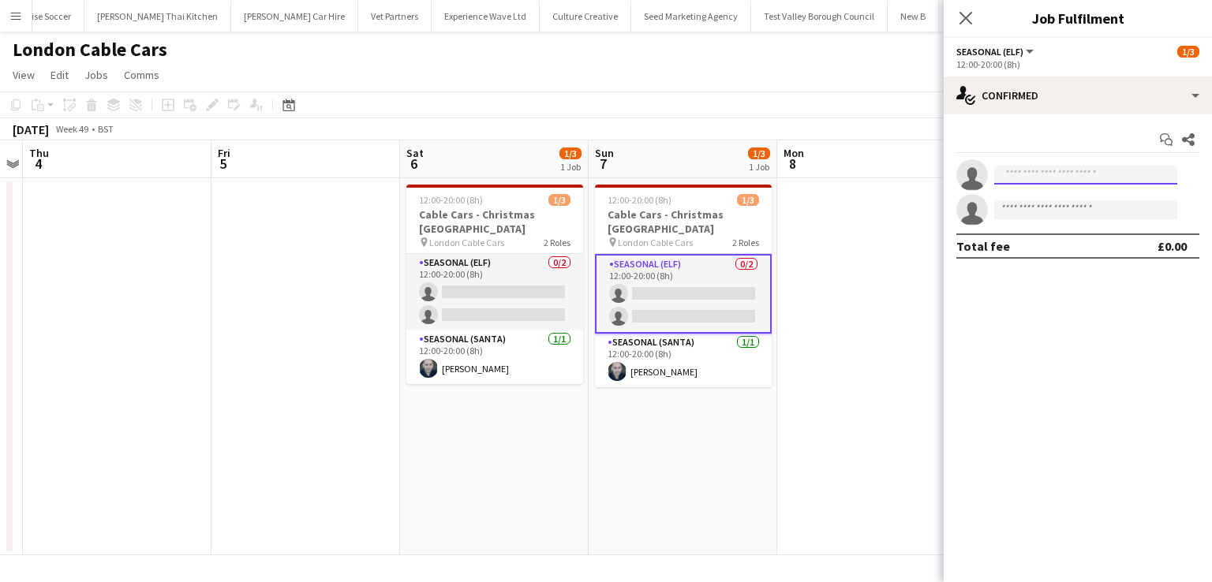
click at [1041, 172] on input at bounding box center [1085, 175] width 183 height 19
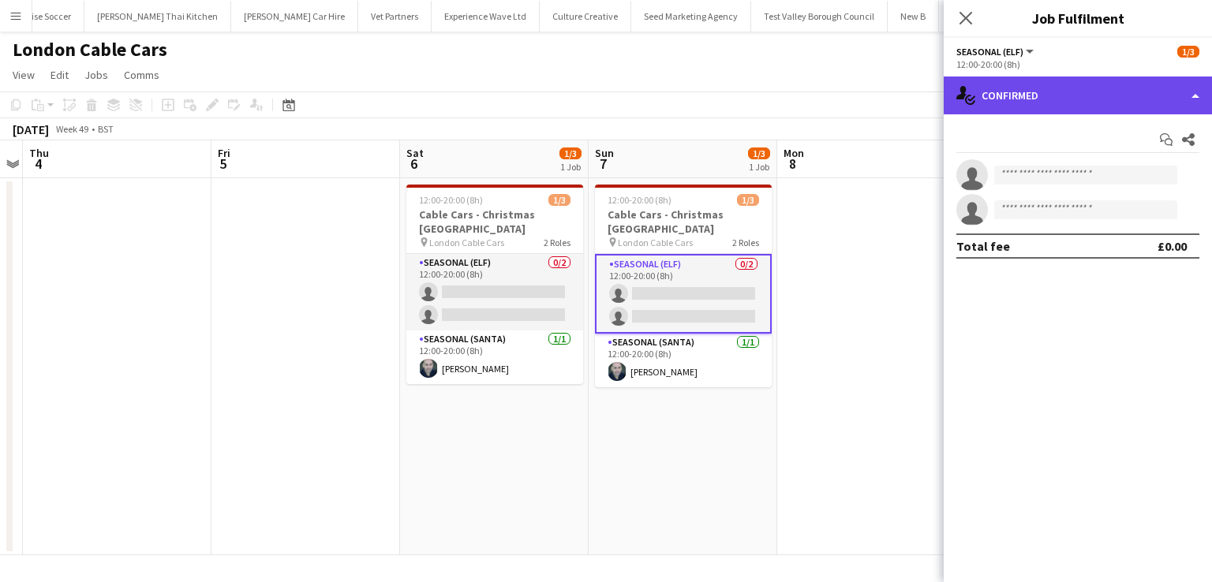
click at [1201, 88] on div "single-neutral-actions-check-2 Confirmed" at bounding box center [1077, 96] width 268 height 38
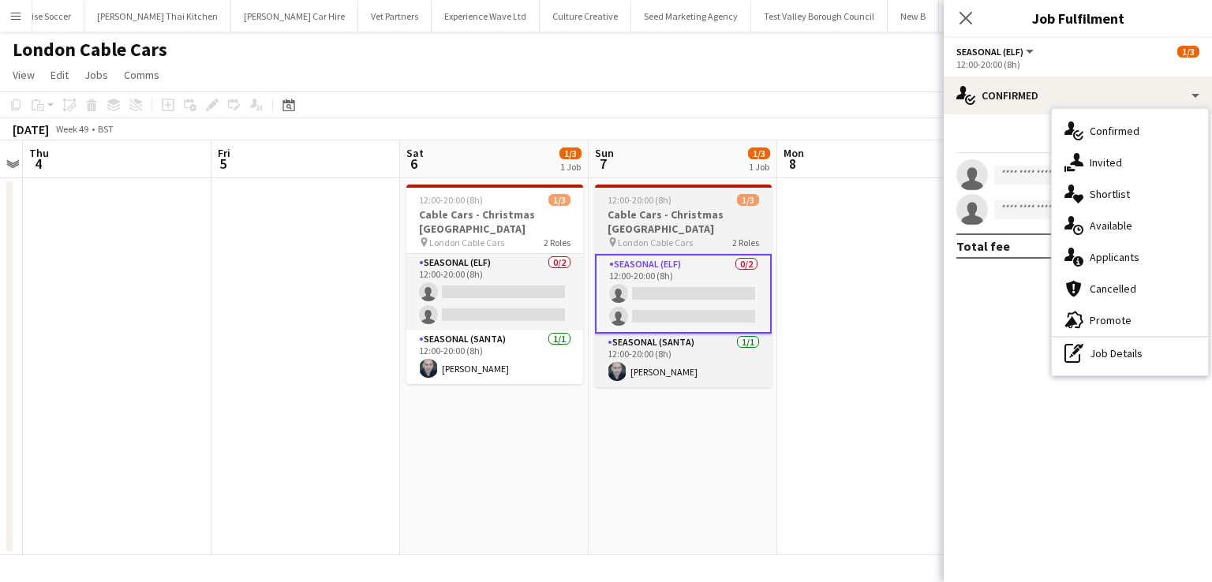
click at [716, 223] on h3 "Cable Cars - Christmas Santas Grotto" at bounding box center [683, 221] width 177 height 28
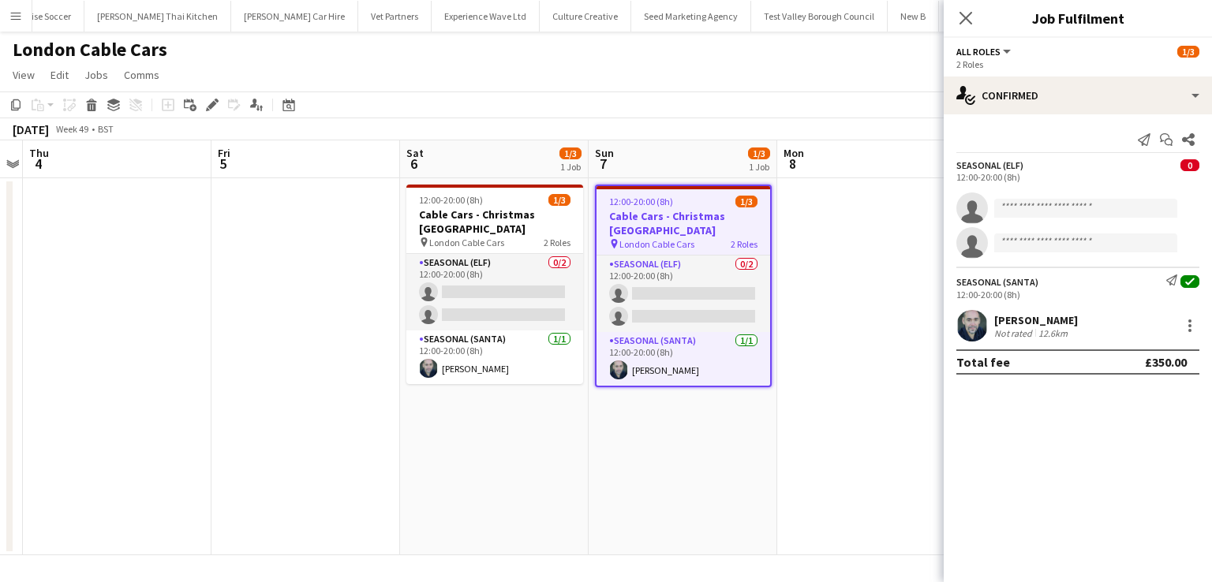
click at [1051, 323] on div "david chittenden" at bounding box center [1036, 320] width 84 height 14
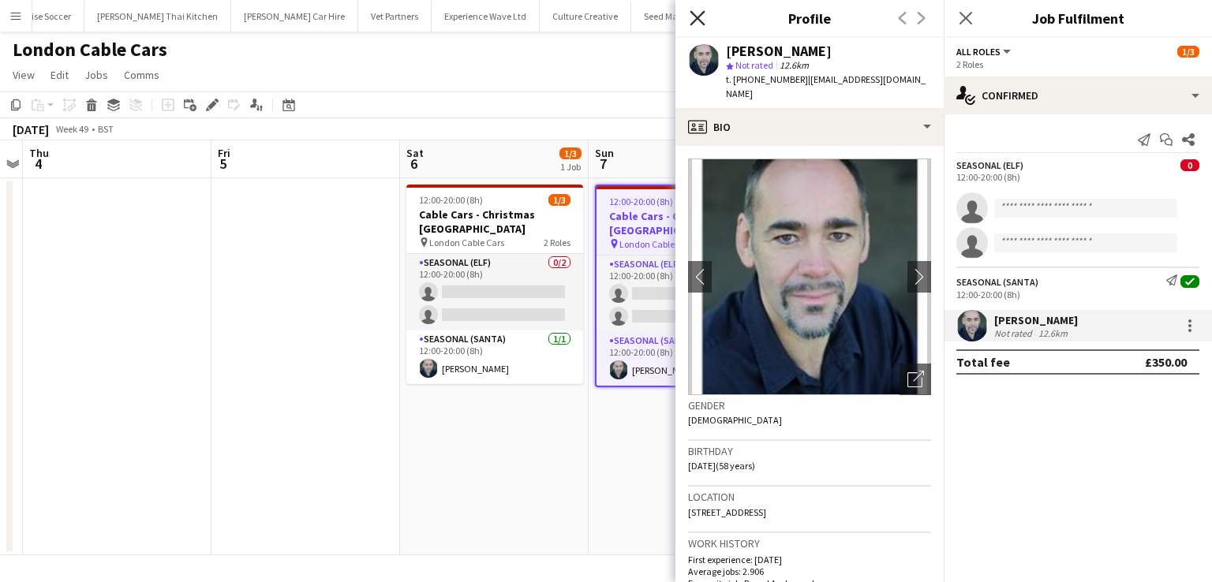
click at [703, 17] on icon "Close pop-in" at bounding box center [696, 17] width 15 height 15
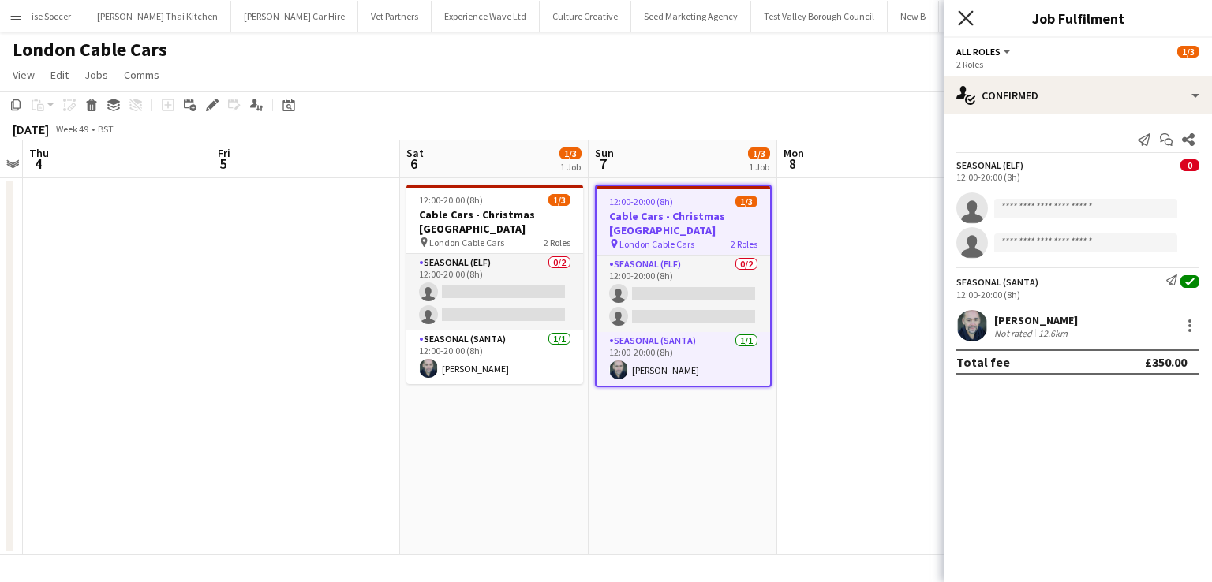
click at [962, 13] on icon "Close pop-in" at bounding box center [965, 17] width 15 height 15
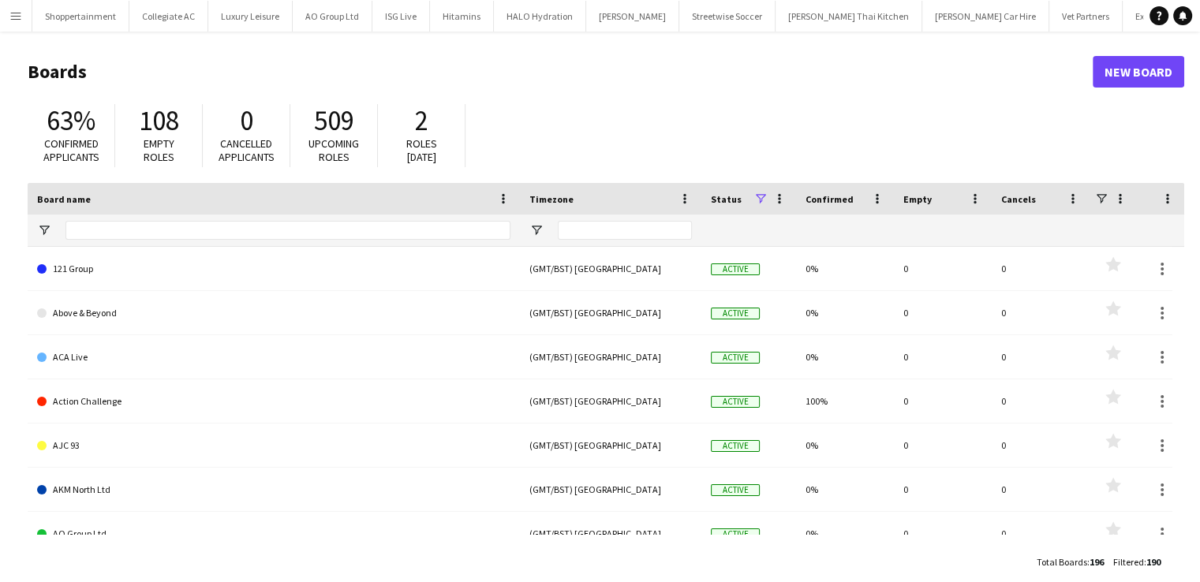
click at [20, 13] on app-icon "Menu" at bounding box center [15, 15] width 13 height 13
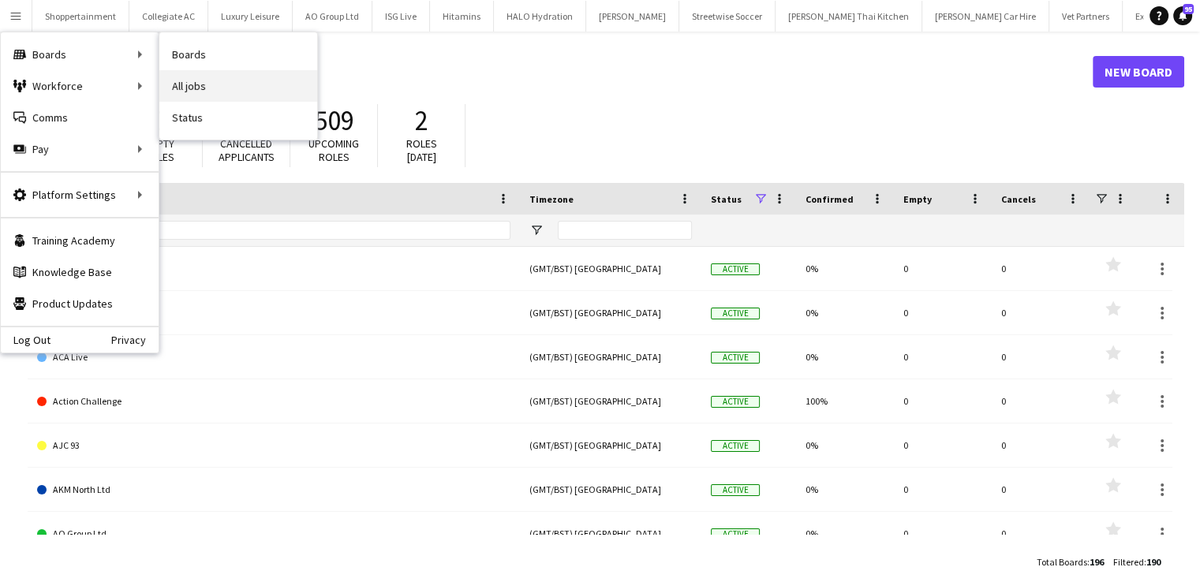
click at [174, 83] on link "All jobs" at bounding box center [238, 86] width 158 height 32
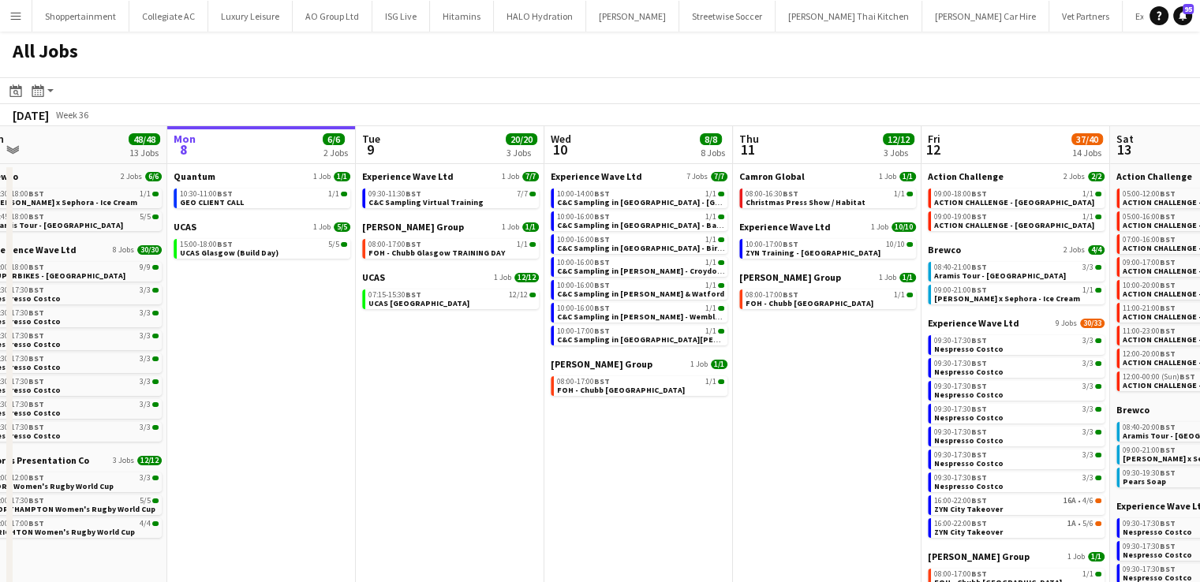
scroll to position [0, 337]
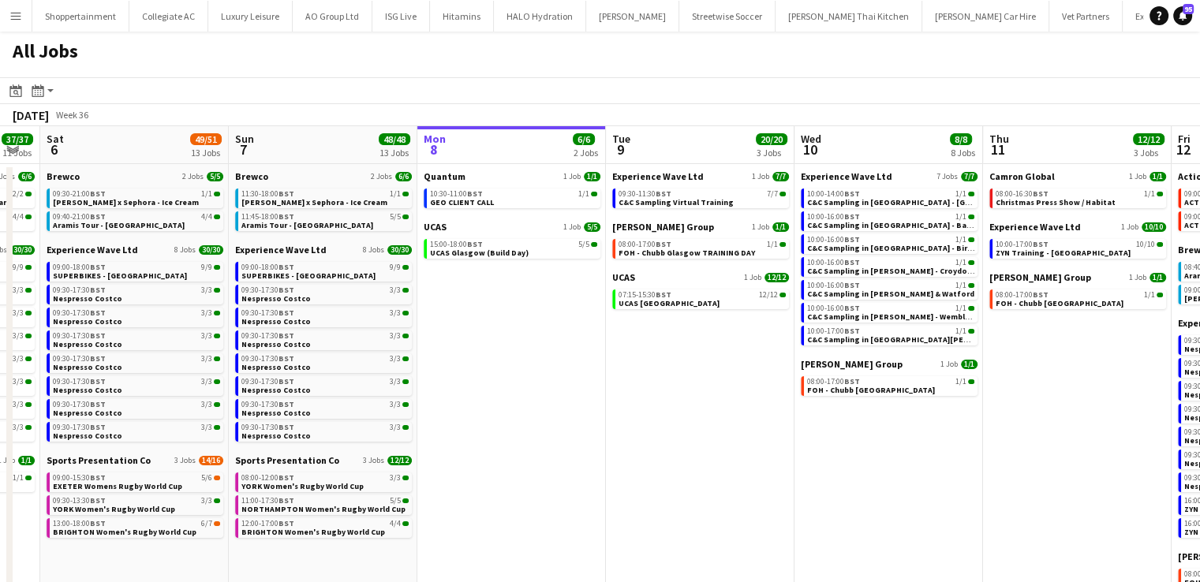
drag, startPoint x: 321, startPoint y: 412, endPoint x: 550, endPoint y: 432, distance: 229.6
click at [550, 432] on app-calendar-viewport "Thu 4 6/6 4 Jobs Fri 5 37/37 11 Jobs Sat 6 49/51 13 Jobs Sun 7 48/48 13 Jobs Mo…" at bounding box center [600, 472] width 1200 height 693
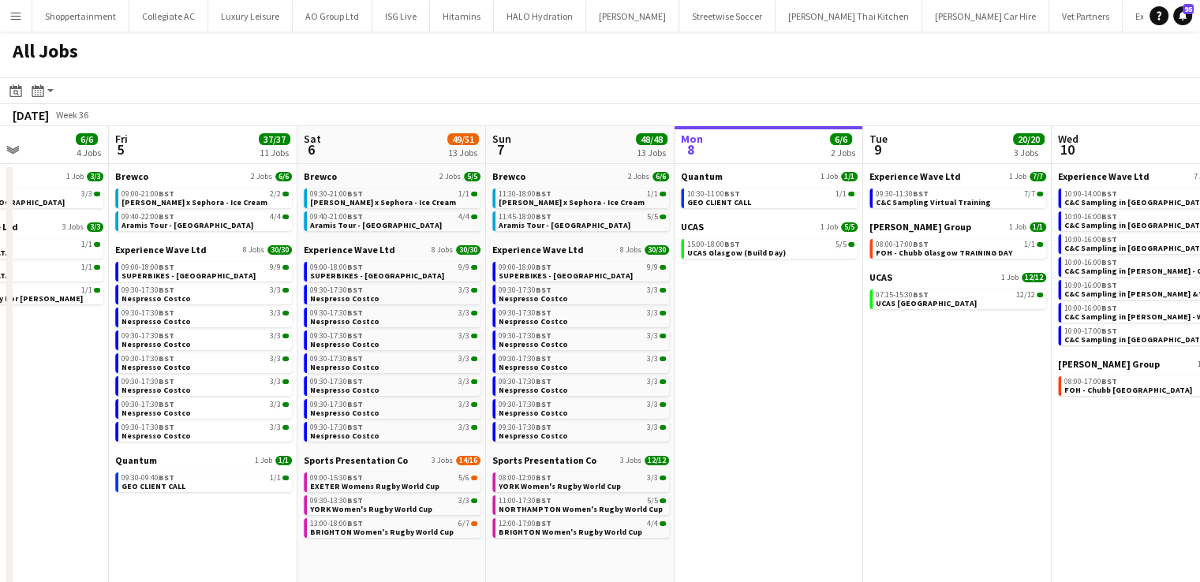
scroll to position [0, 415]
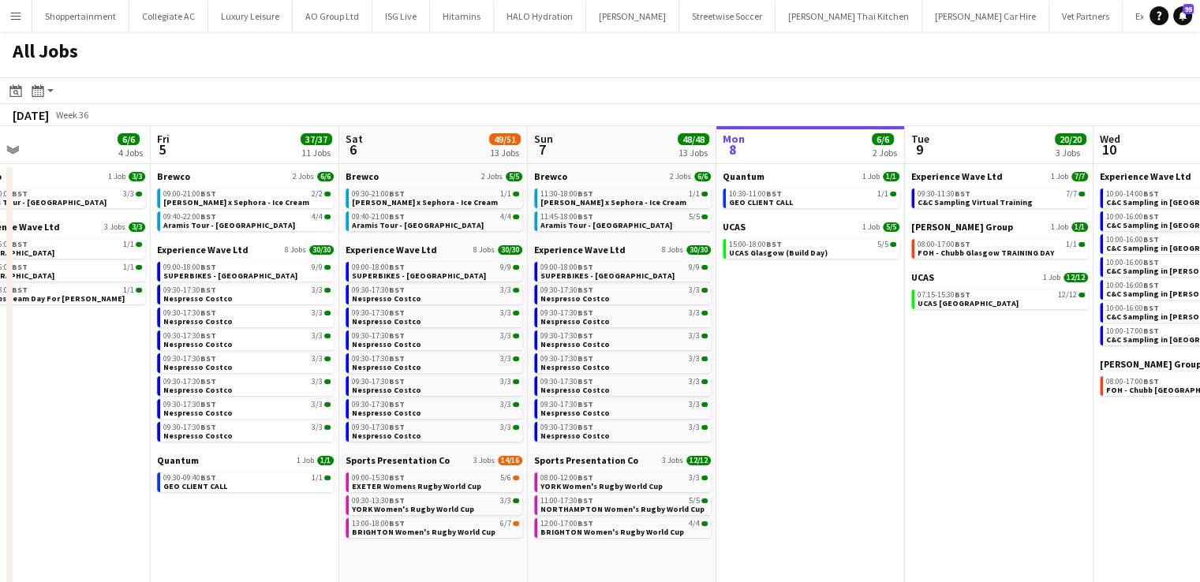
drag, startPoint x: 550, startPoint y: 432, endPoint x: 849, endPoint y: 549, distance: 321.3
click at [849, 549] on app-calendar-viewport "Tue 2 14/14 1 Job Wed 3 3/3 1 Job Thu 4 6/6 4 Jobs Fri 5 37/37 11 Jobs Sat 6 49…" at bounding box center [600, 472] width 1200 height 693
click at [213, 296] on span "Nespresso Costco" at bounding box center [197, 298] width 69 height 10
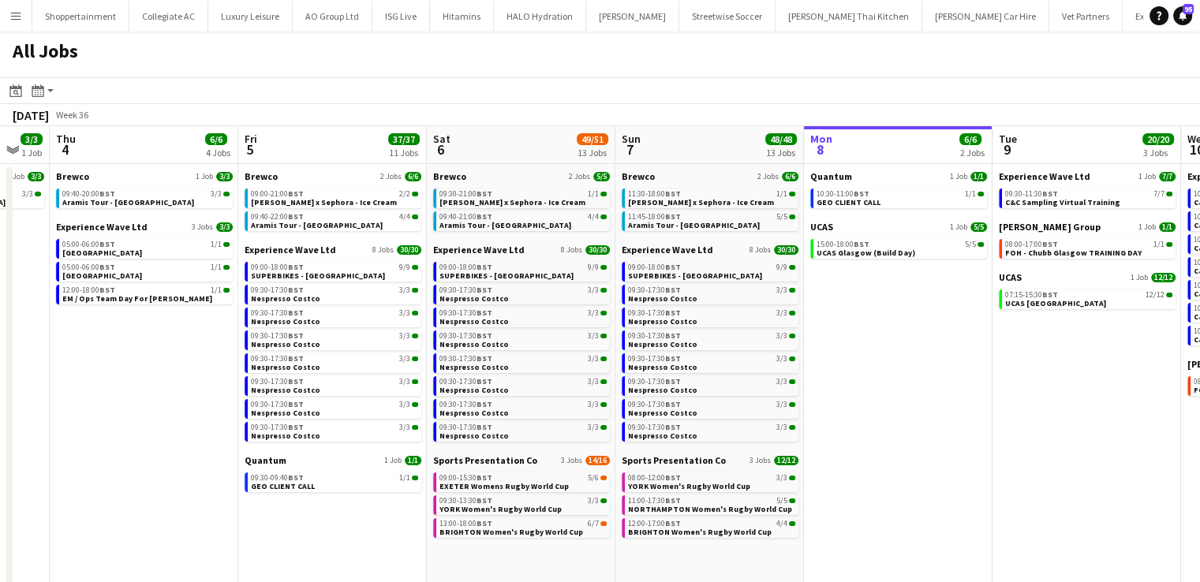
scroll to position [0, 484]
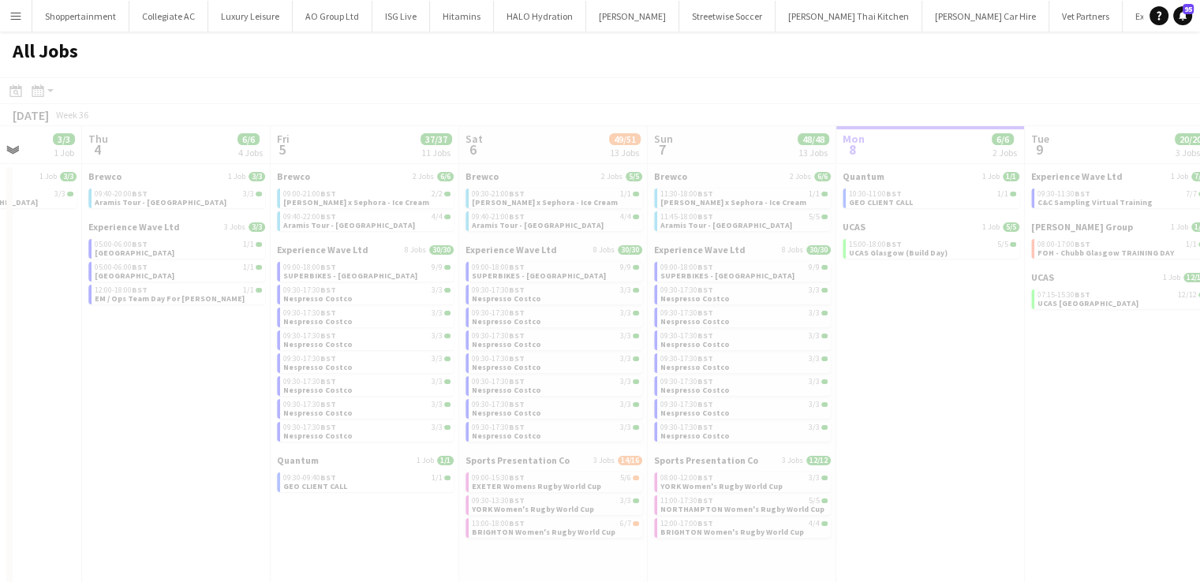
drag, startPoint x: 757, startPoint y: 377, endPoint x: 1069, endPoint y: 367, distance: 311.8
click at [1069, 367] on app-all-jobs "All Jobs Date picker [DATE] [DATE] [DATE] M [DATE] T [DATE] W [DATE] T [DATE] F…" at bounding box center [600, 426] width 1200 height 788
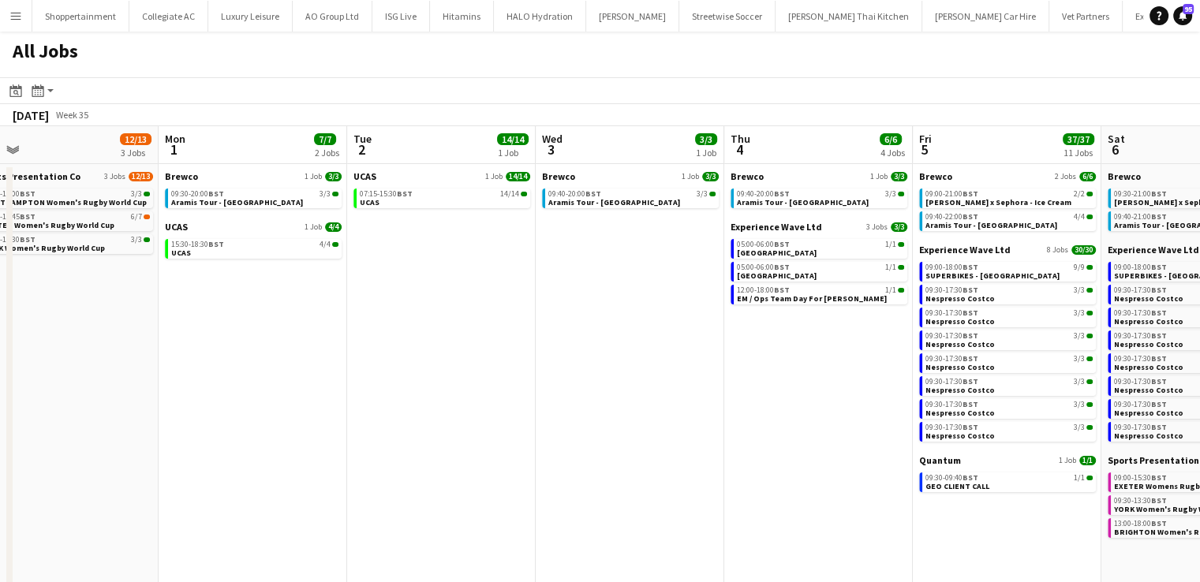
scroll to position [0, 456]
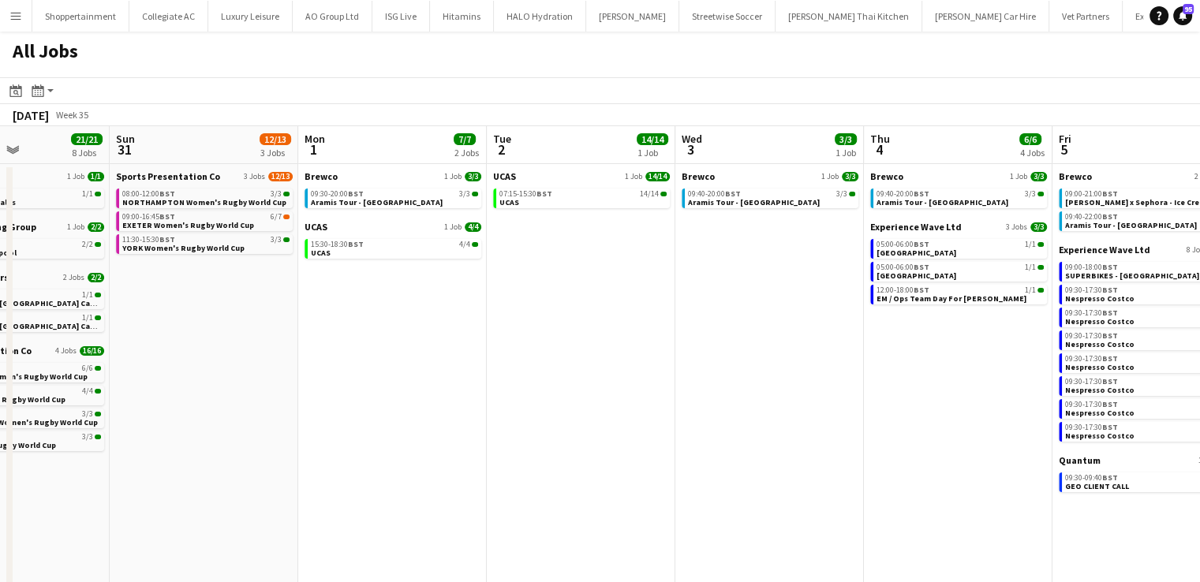
drag, startPoint x: 124, startPoint y: 364, endPoint x: 906, endPoint y: 367, distance: 781.8
click at [1040, 361] on app-calendar-viewport "Thu 28 4/4 1 Job Fri 29 16/18 4 Jobs Sat 30 21/21 8 Jobs Sun 31 12/13 3 Jobs Mo…" at bounding box center [600, 472] width 1200 height 693
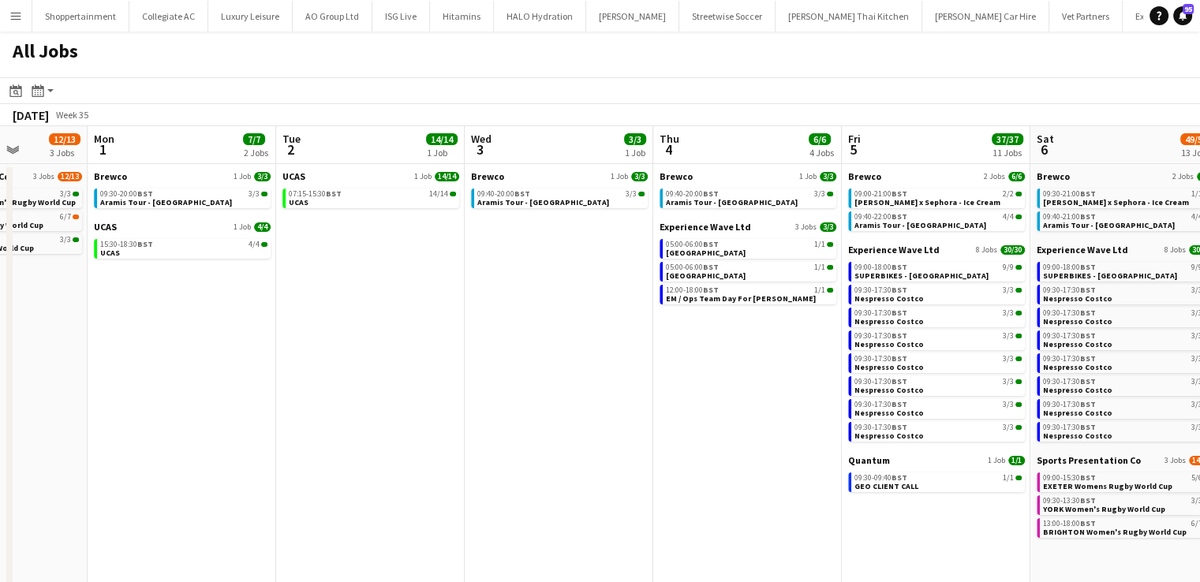
drag, startPoint x: 559, startPoint y: 414, endPoint x: 0, endPoint y: 407, distance: 558.6
click at [0, 407] on app-calendar-viewport "Fri 29 16/18 4 Jobs Sat 30 21/21 8 Jobs Sun 31 12/13 3 Jobs Mon 1 7/7 2 Jobs Tu…" at bounding box center [600, 472] width 1200 height 693
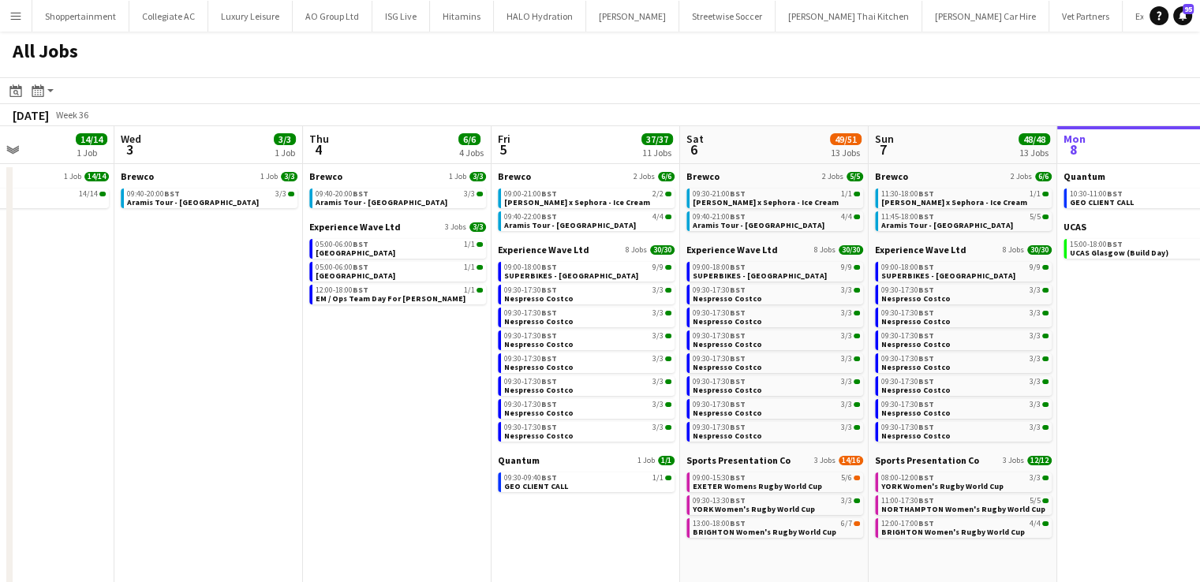
scroll to position [0, 453]
drag, startPoint x: 690, startPoint y: 465, endPoint x: 338, endPoint y: 421, distance: 354.5
click at [338, 421] on app-calendar-viewport "Sun 31 12/13 3 Jobs Mon 1 7/7 2 Jobs Tue 2 14/14 1 Job Wed 3 3/3 1 Job Thu 4 6/…" at bounding box center [600, 472] width 1200 height 693
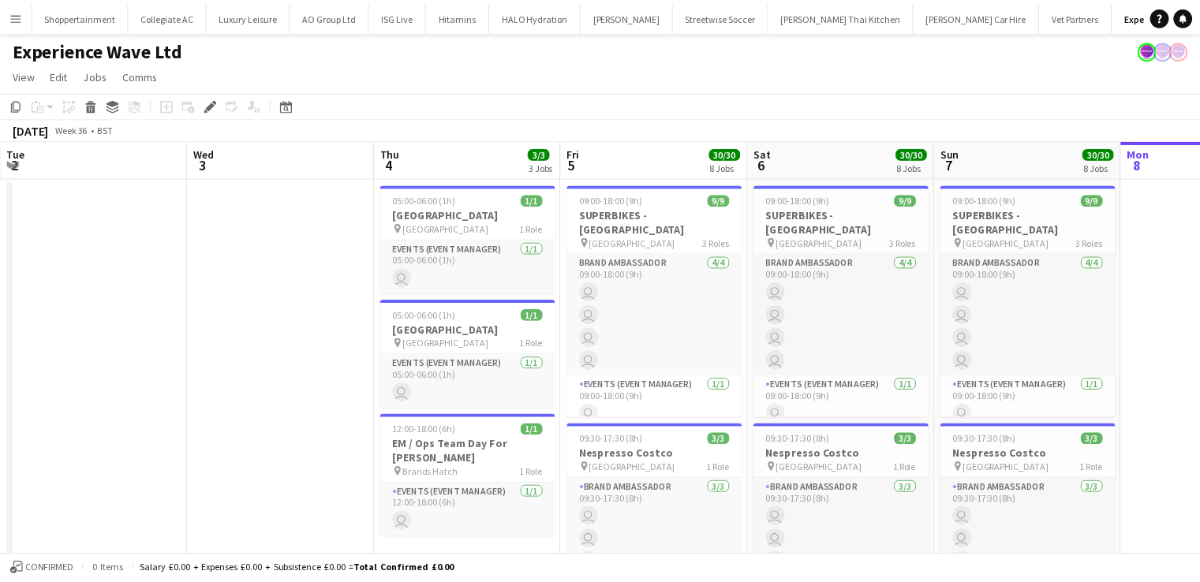
scroll to position [0, 543]
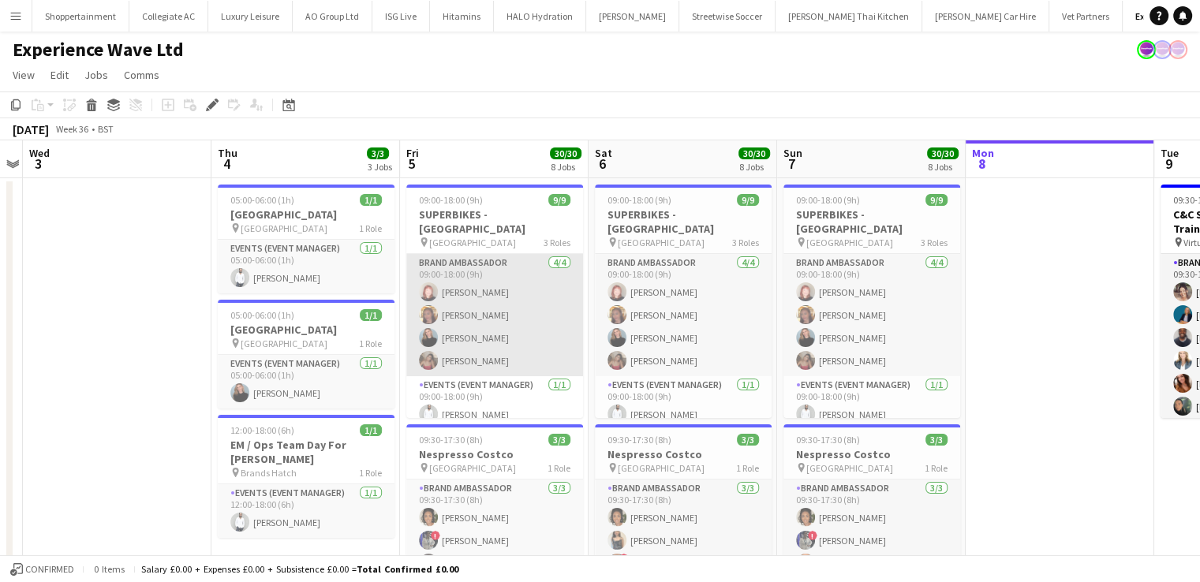
click at [521, 286] on app-card-role "Brand Ambassador 4/4 09:00-18:00 (9h) Lily Exall Mollie NJOKU Marisa Orton Anas…" at bounding box center [494, 315] width 177 height 122
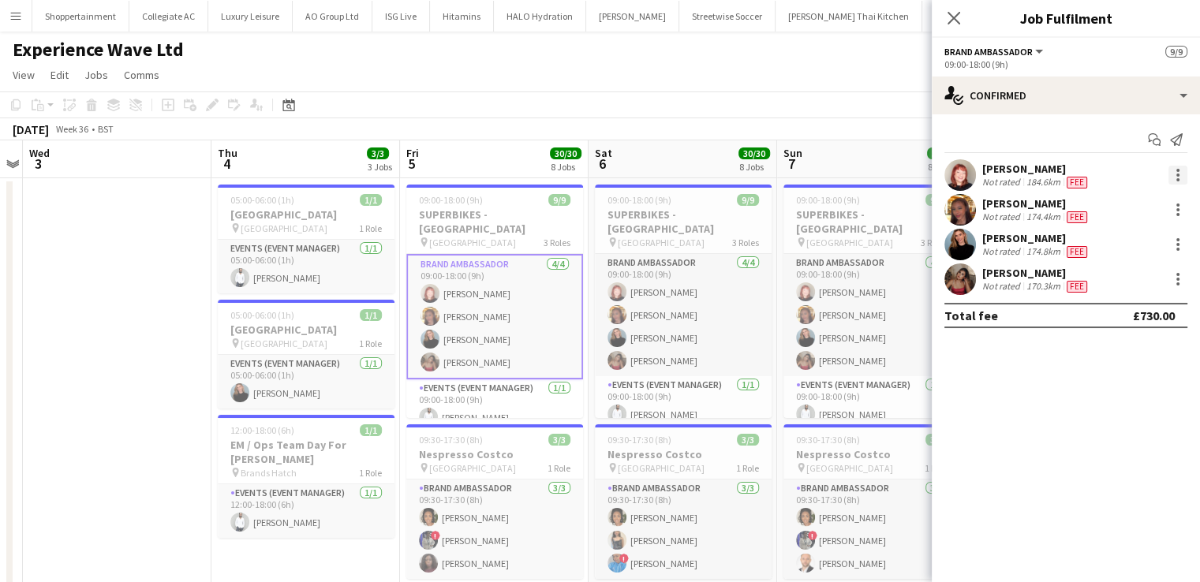
click at [1174, 168] on div at bounding box center [1177, 175] width 19 height 19
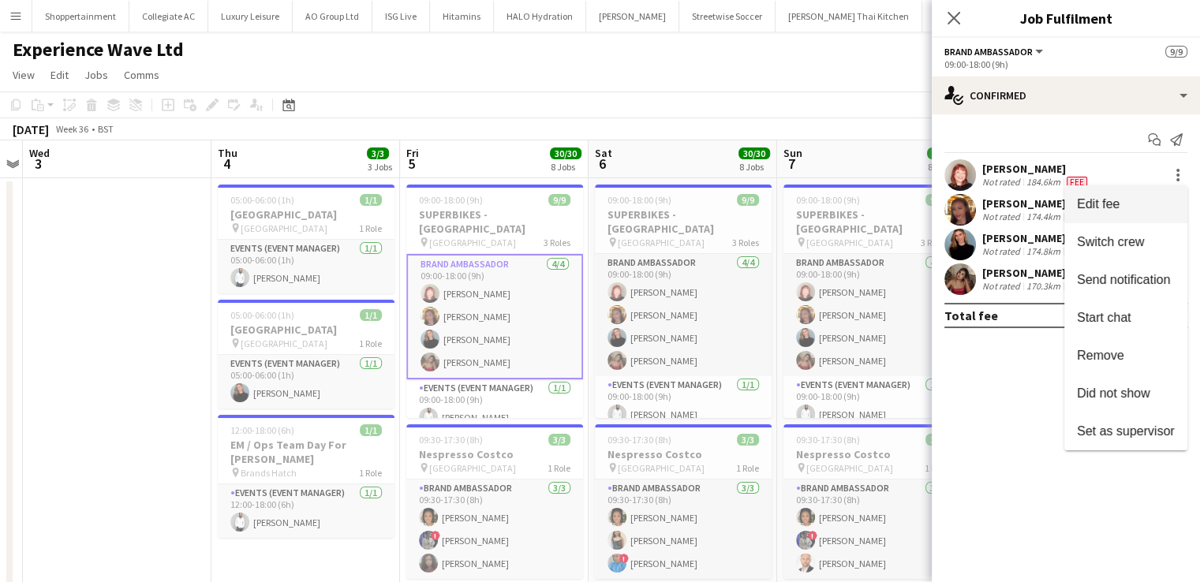
click at [1117, 202] on span "Edit fee" at bounding box center [1098, 203] width 43 height 13
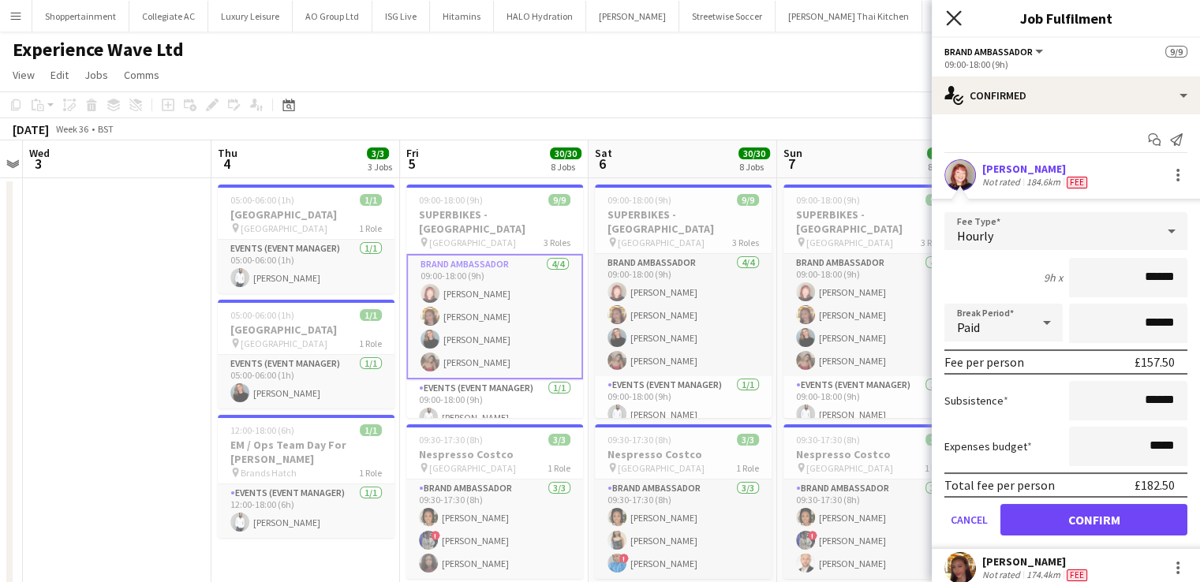
click at [947, 11] on icon at bounding box center [953, 17] width 15 height 15
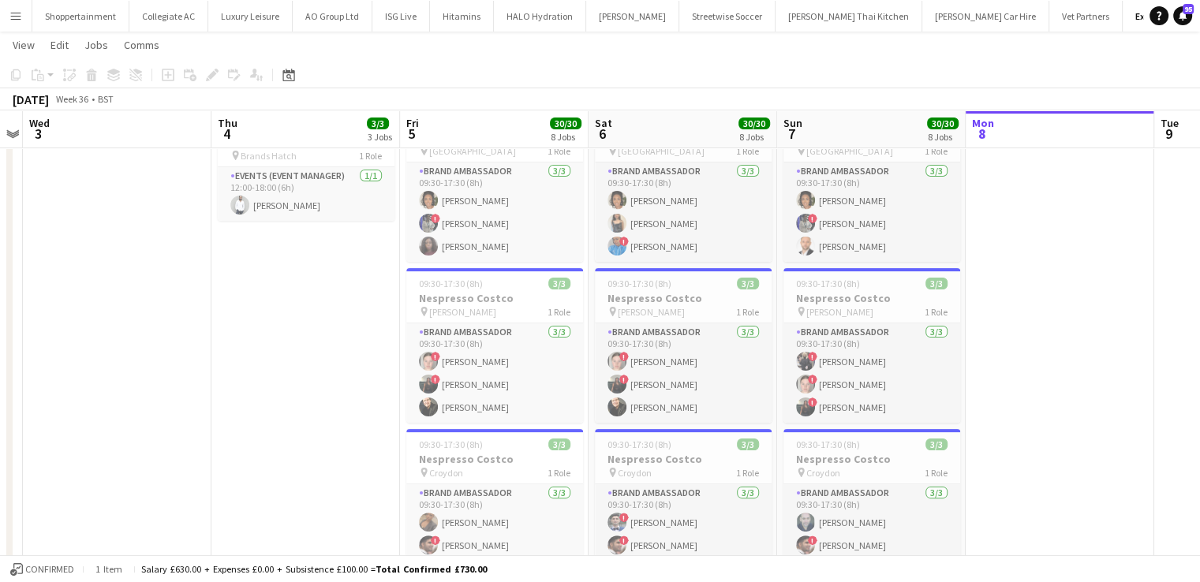
scroll to position [317, 0]
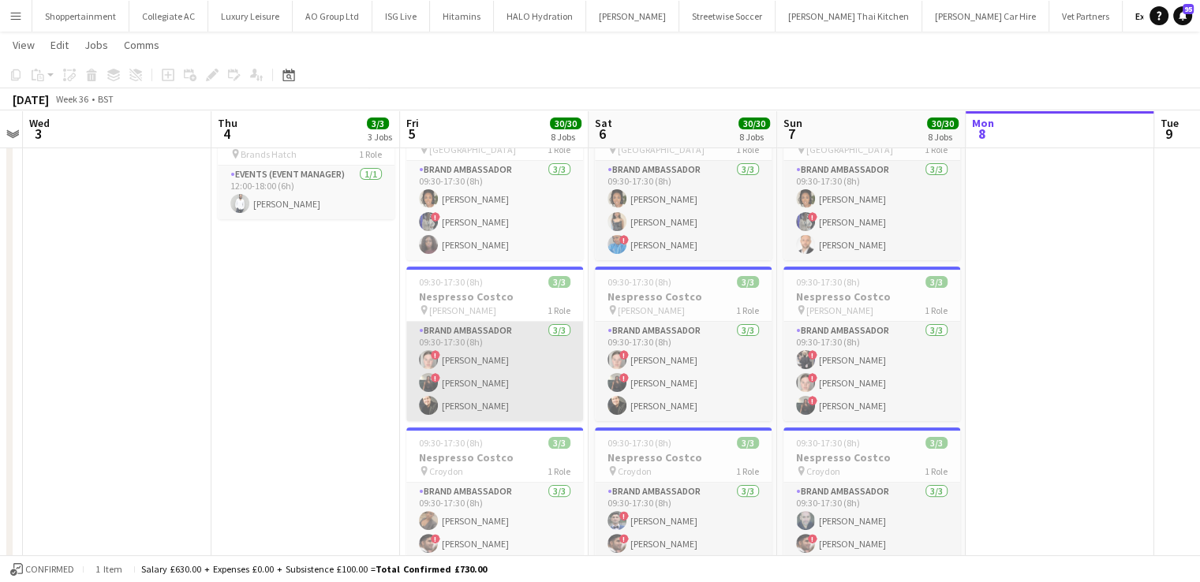
click at [468, 358] on app-card-role "Brand Ambassador 3/3 09:30-17:30 (8h) ! Millie Johnston ! Aaliyah Braithwaite A…" at bounding box center [494, 371] width 177 height 99
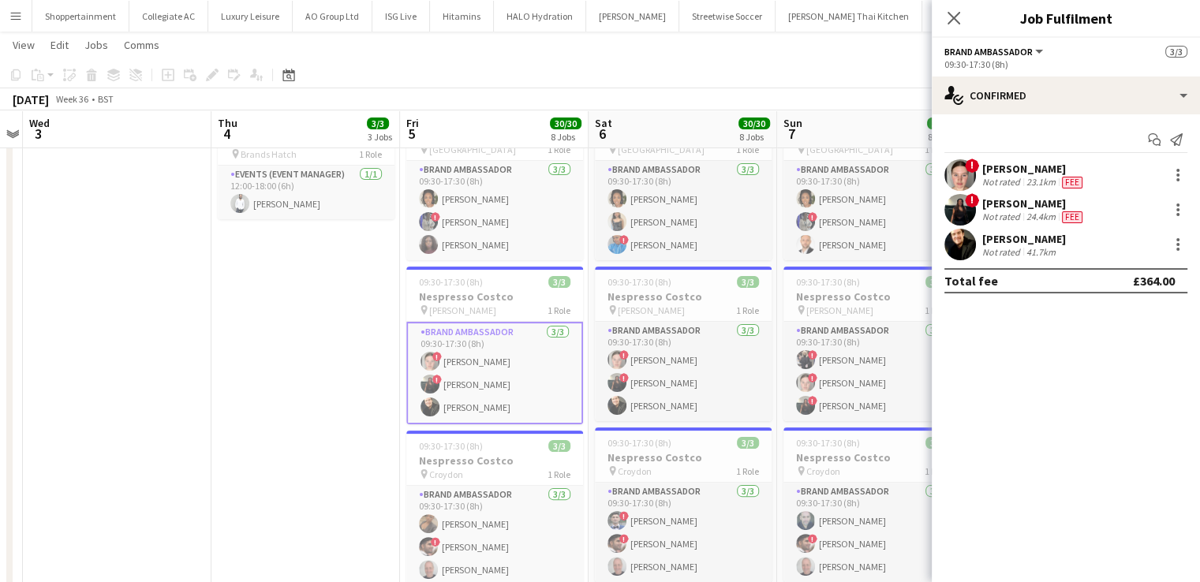
click at [1005, 164] on div "Millie Johnston" at bounding box center [1033, 169] width 103 height 14
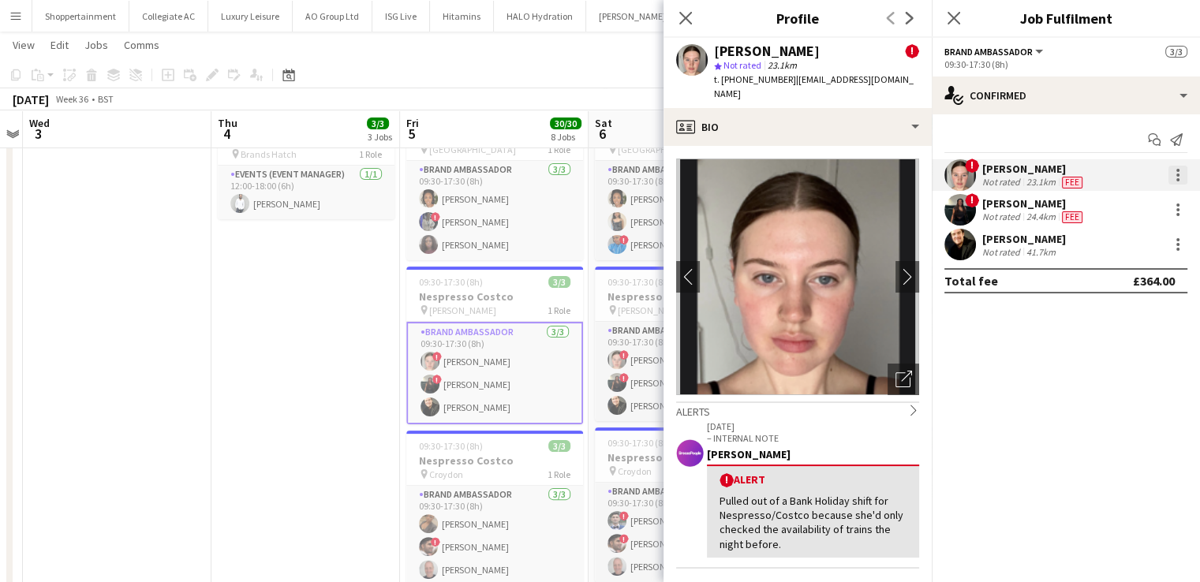
click at [1178, 183] on div at bounding box center [1177, 175] width 19 height 19
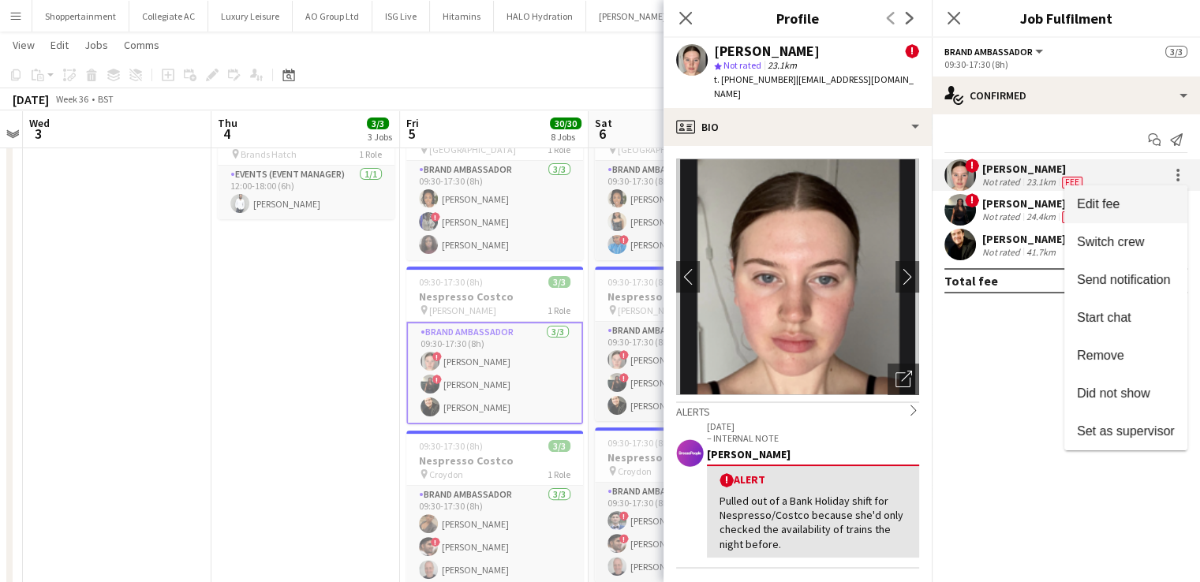
click at [1101, 203] on span "Edit fee" at bounding box center [1098, 203] width 43 height 13
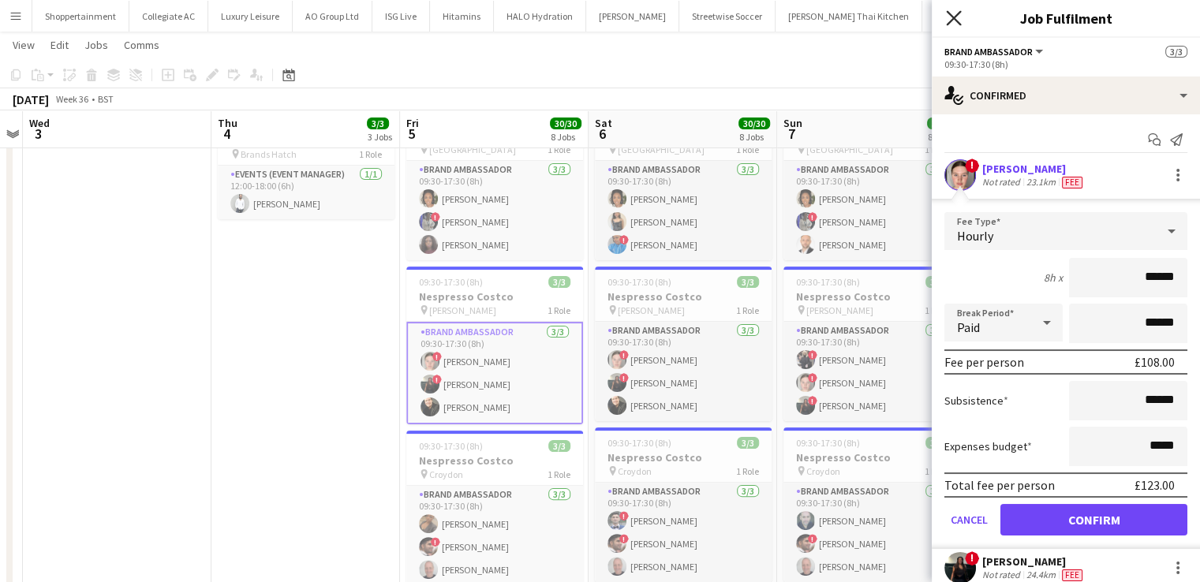
click at [951, 15] on icon at bounding box center [953, 17] width 15 height 15
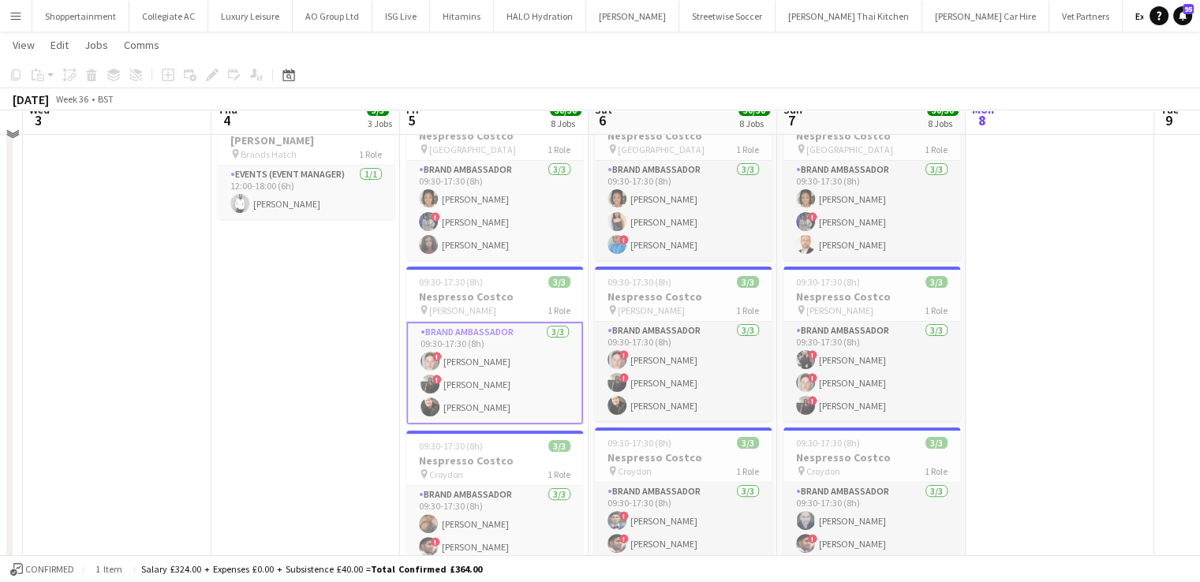
scroll to position [0, 0]
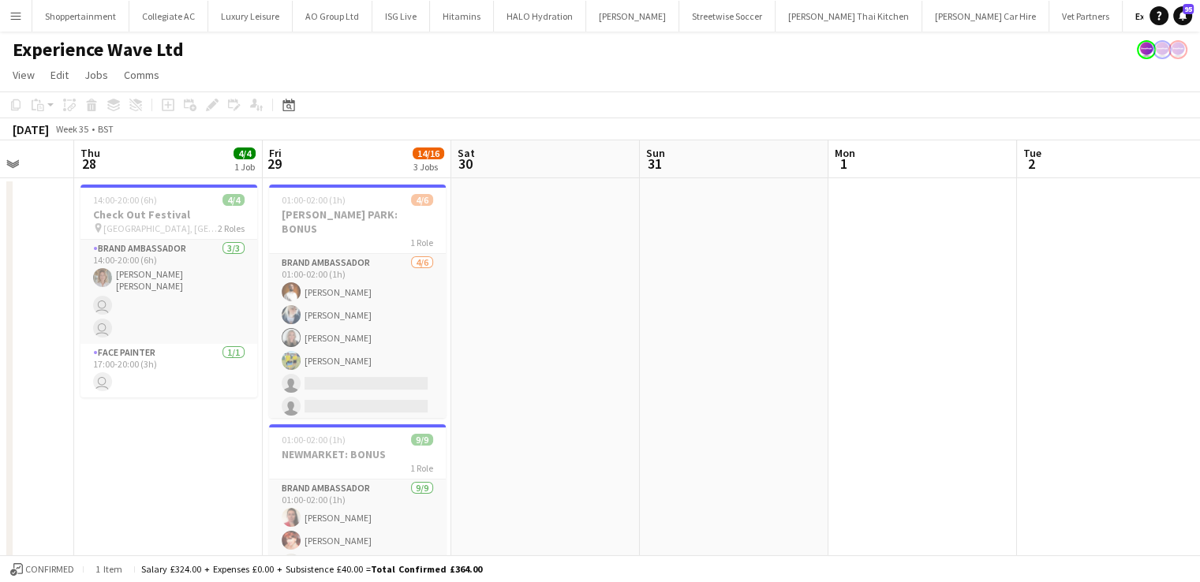
drag, startPoint x: 71, startPoint y: 346, endPoint x: 1067, endPoint y: 341, distance: 995.6
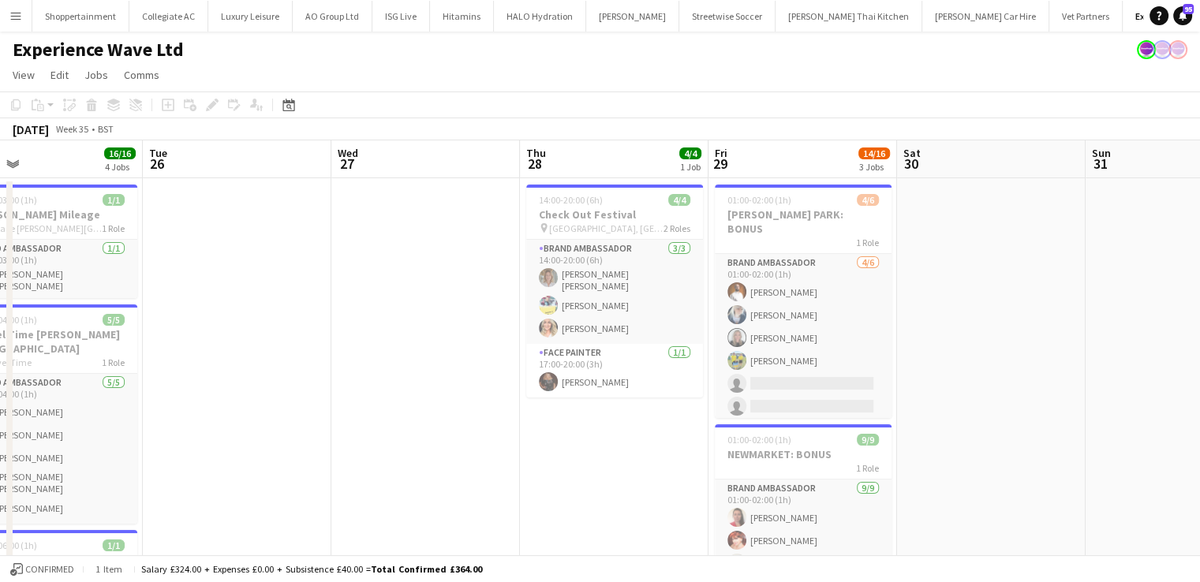
scroll to position [0, 339]
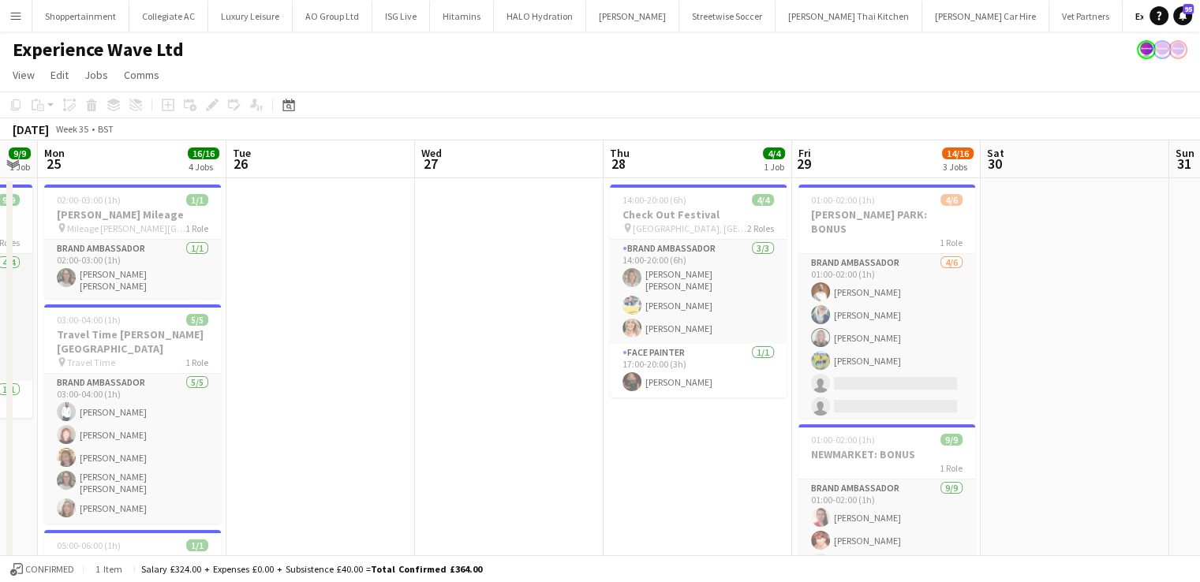
drag, startPoint x: 594, startPoint y: 319, endPoint x: 1211, endPoint y: 336, distance: 617.1
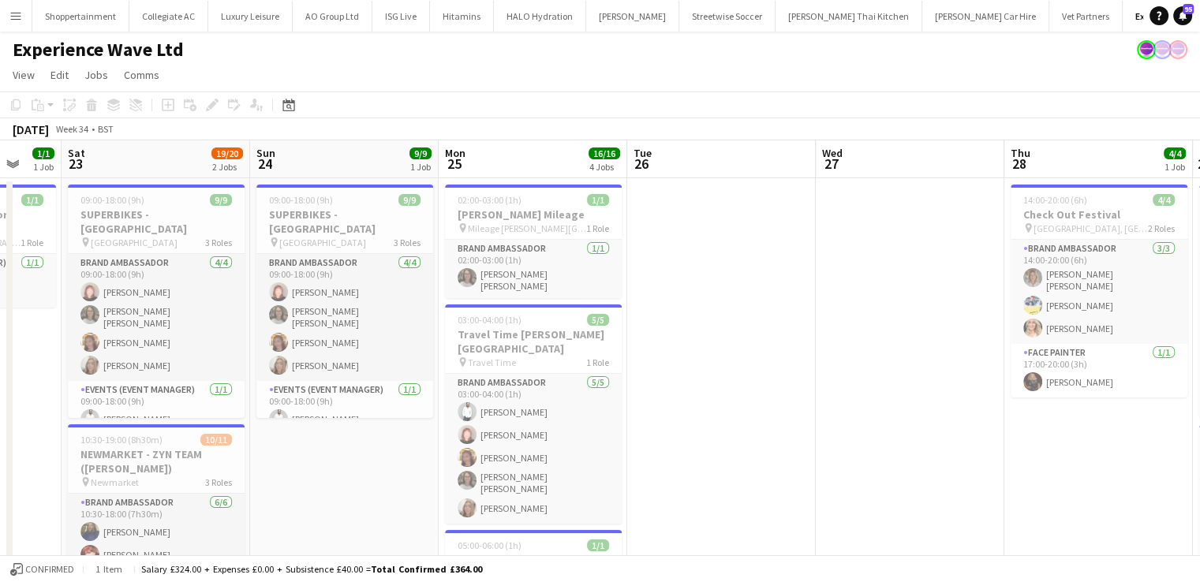
scroll to position [0, 505]
drag, startPoint x: 527, startPoint y: 338, endPoint x: 816, endPoint y: 346, distance: 289.6
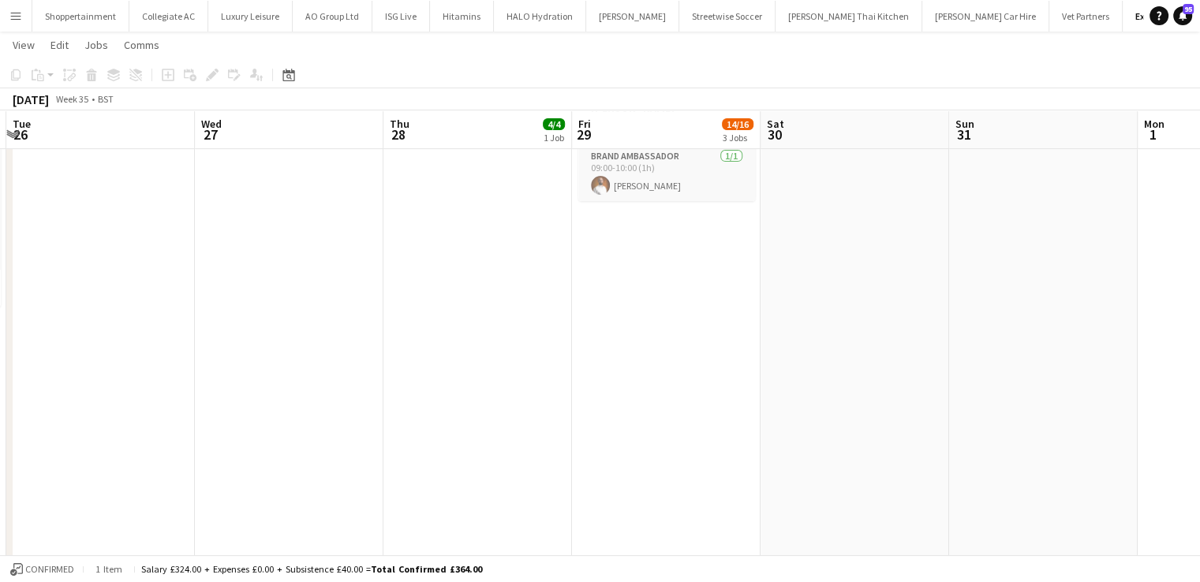
scroll to position [0, 599]
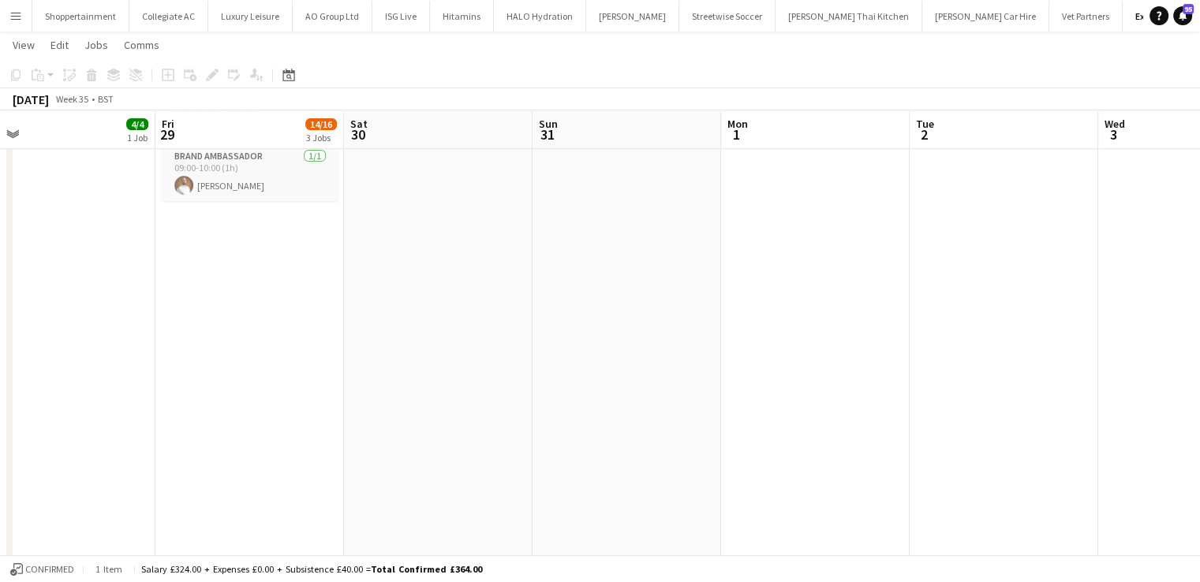
drag, startPoint x: 769, startPoint y: 323, endPoint x: 0, endPoint y: 338, distance: 769.3
click at [0, 338] on app-calendar-viewport "Mon 25 16/16 4 Jobs Tue 26 Wed 27 Thu 28 4/4 1 Job Fri 29 14/16 3 Jobs Sat 30 S…" at bounding box center [600, 406] width 1200 height 1859
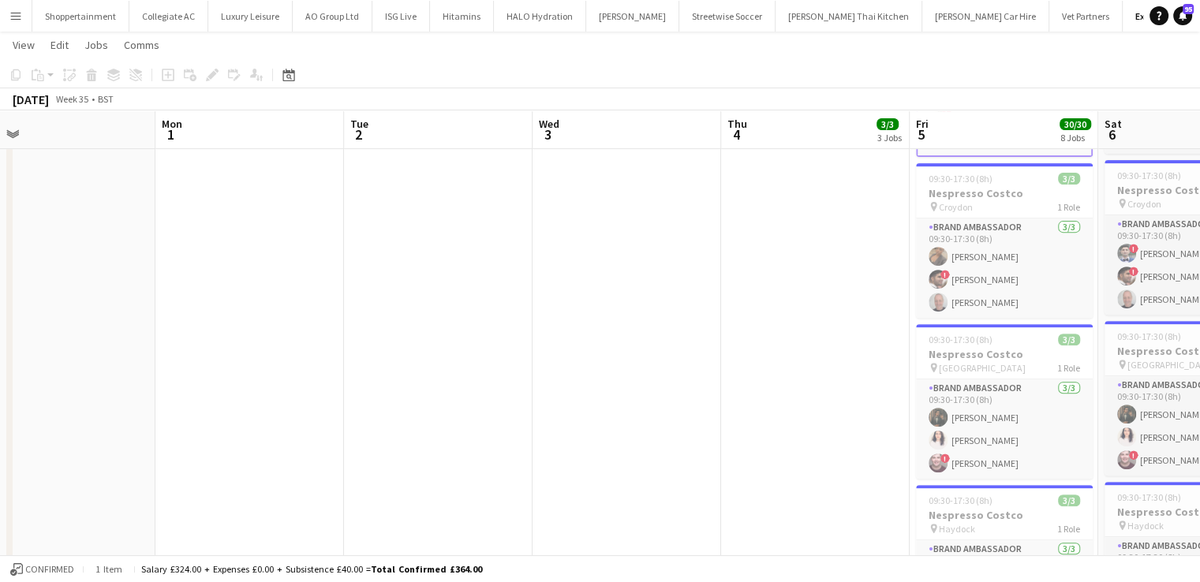
scroll to position [0, 658]
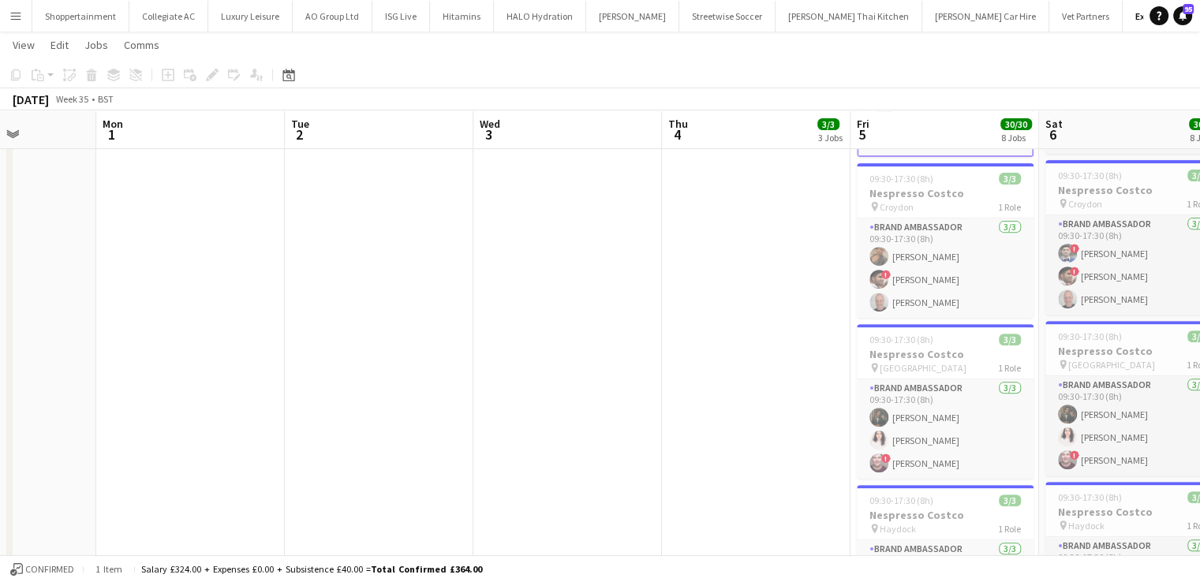
drag, startPoint x: 801, startPoint y: 330, endPoint x: 177, endPoint y: 307, distance: 625.2
click at [177, 307] on app-calendar-viewport "Thu 28 4/4 1 Job Fri 29 14/16 3 Jobs Sat 30 Sun 31 Mon 1 Tue 2 Wed 3 Thu 4 3/3 …" at bounding box center [600, 406] width 1200 height 1859
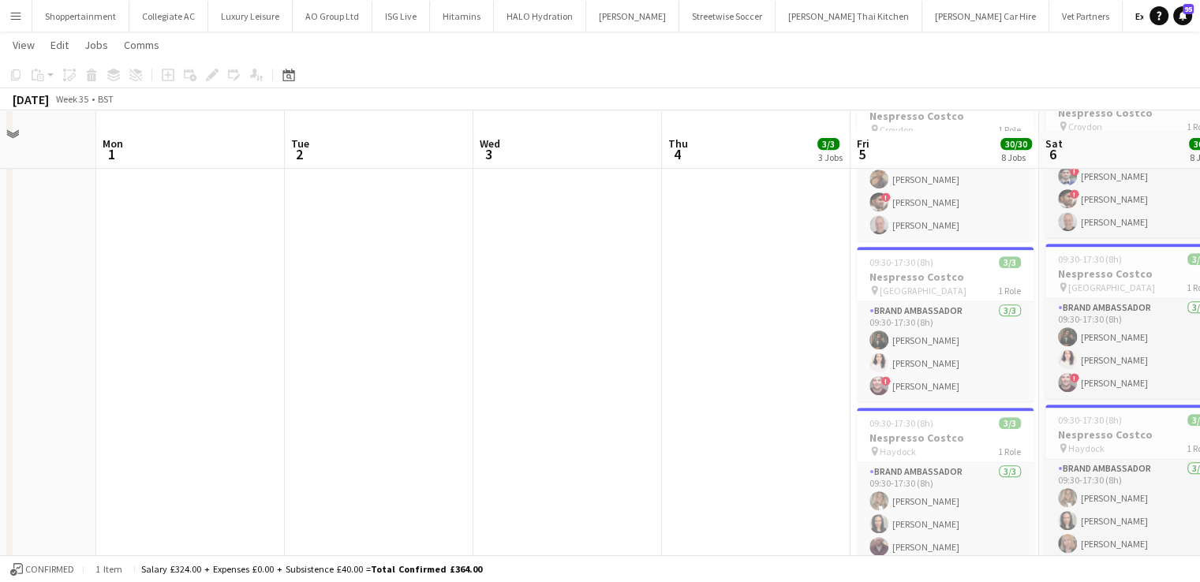
scroll to position [682, 0]
